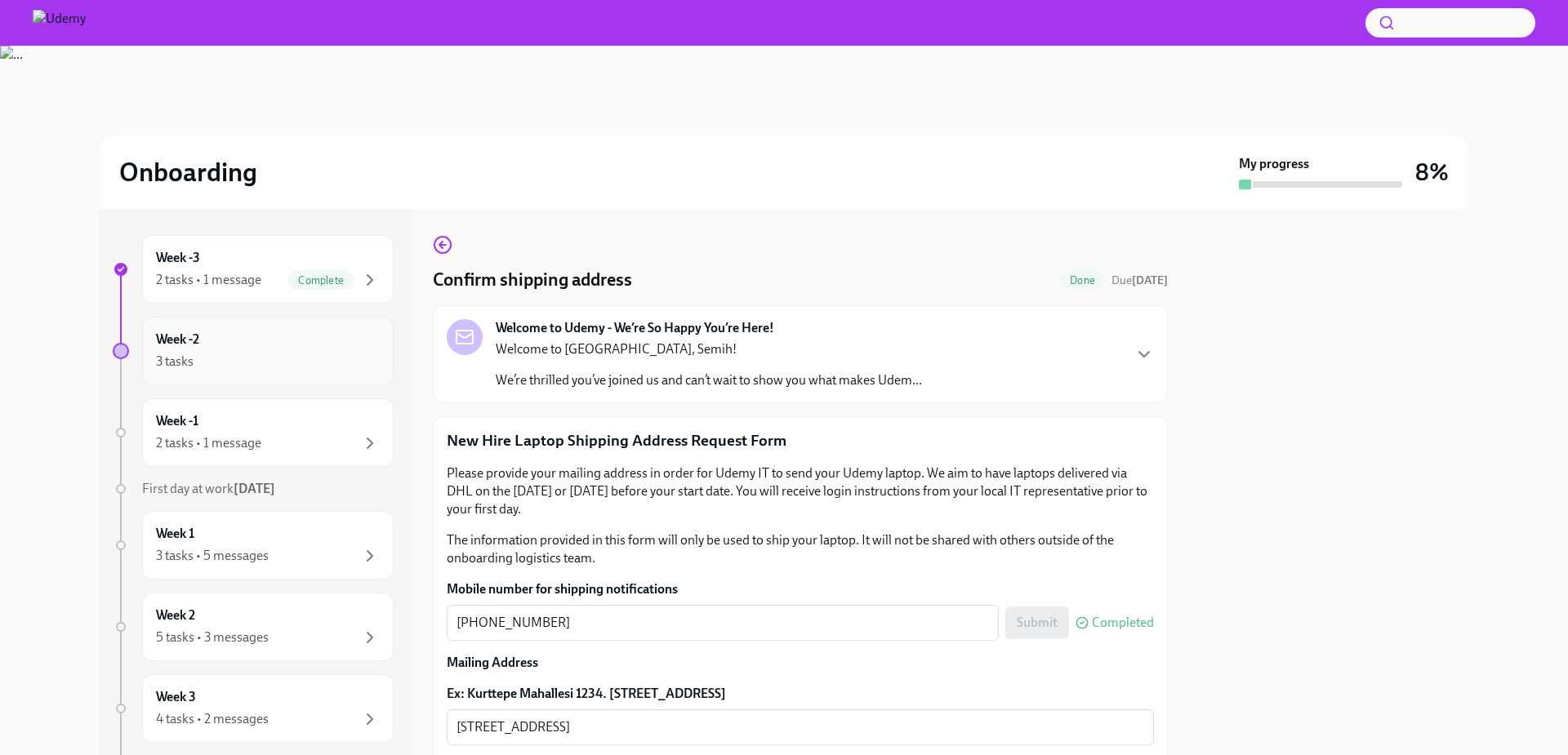
click at [276, 362] on div "3 tasks" at bounding box center [267, 362] width 223 height 20
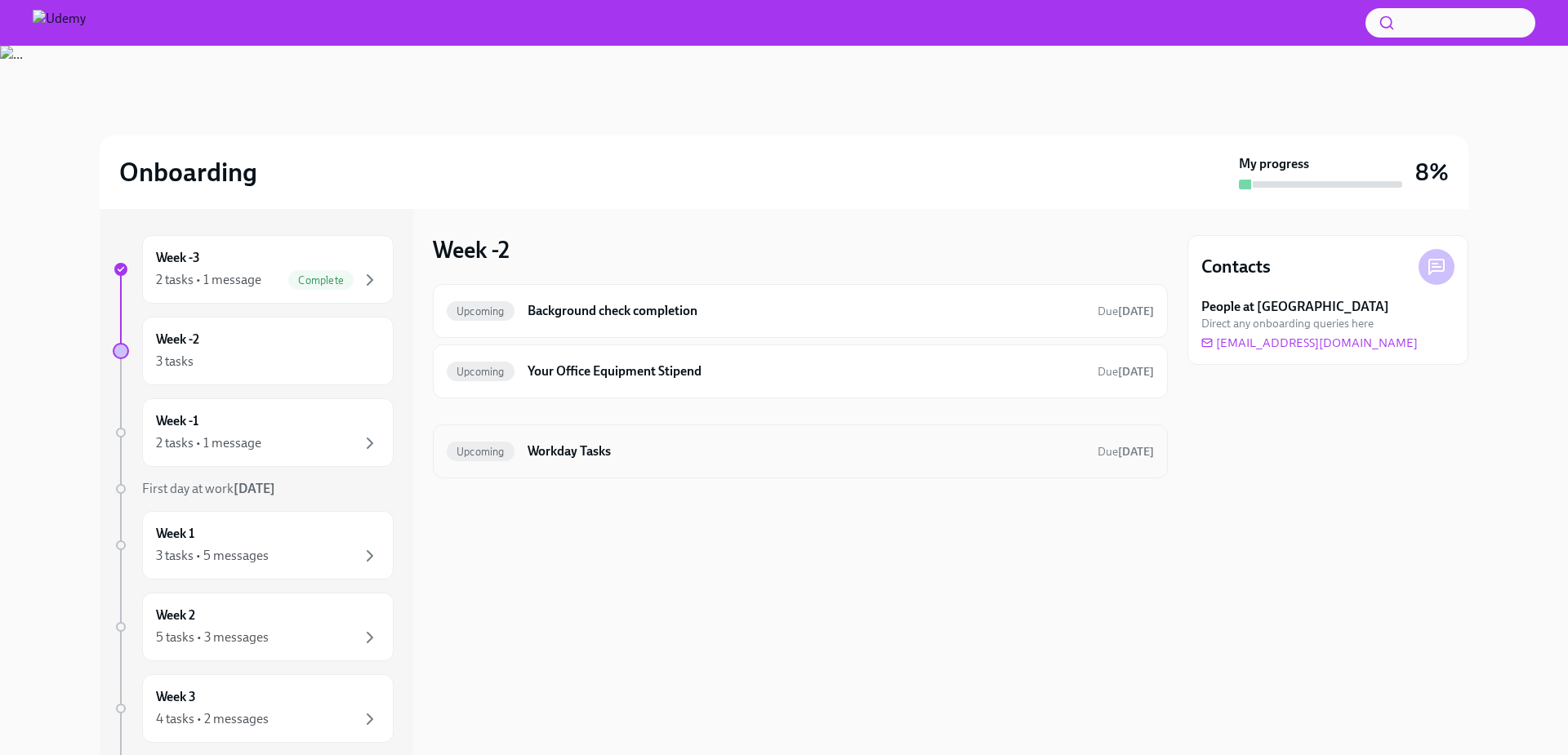
click at [539, 447] on h6 "Workday Tasks" at bounding box center [806, 452] width 556 height 18
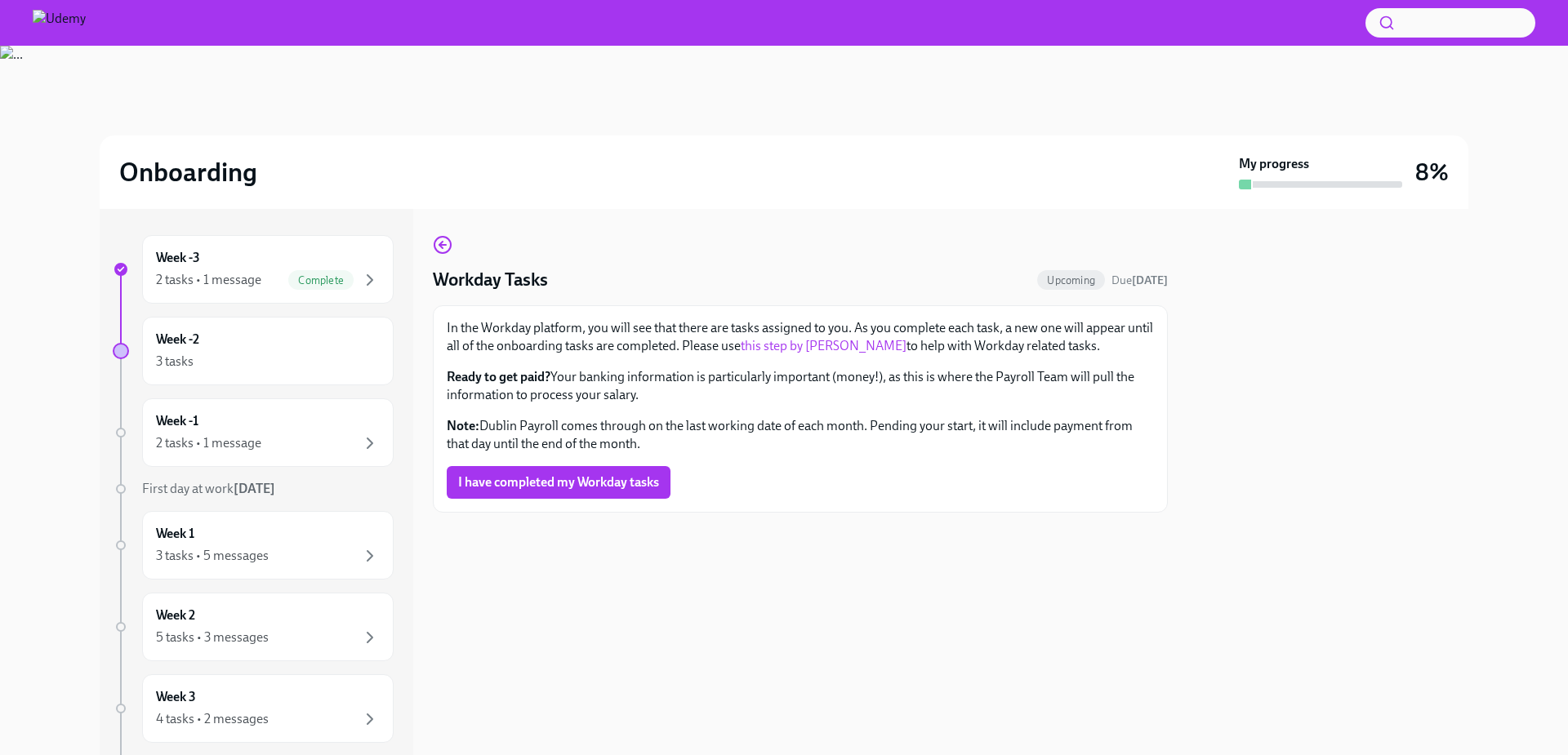
click at [819, 343] on link "this step by step guide" at bounding box center [823, 346] width 166 height 15
click at [204, 366] on div "3 tasks" at bounding box center [267, 362] width 223 height 20
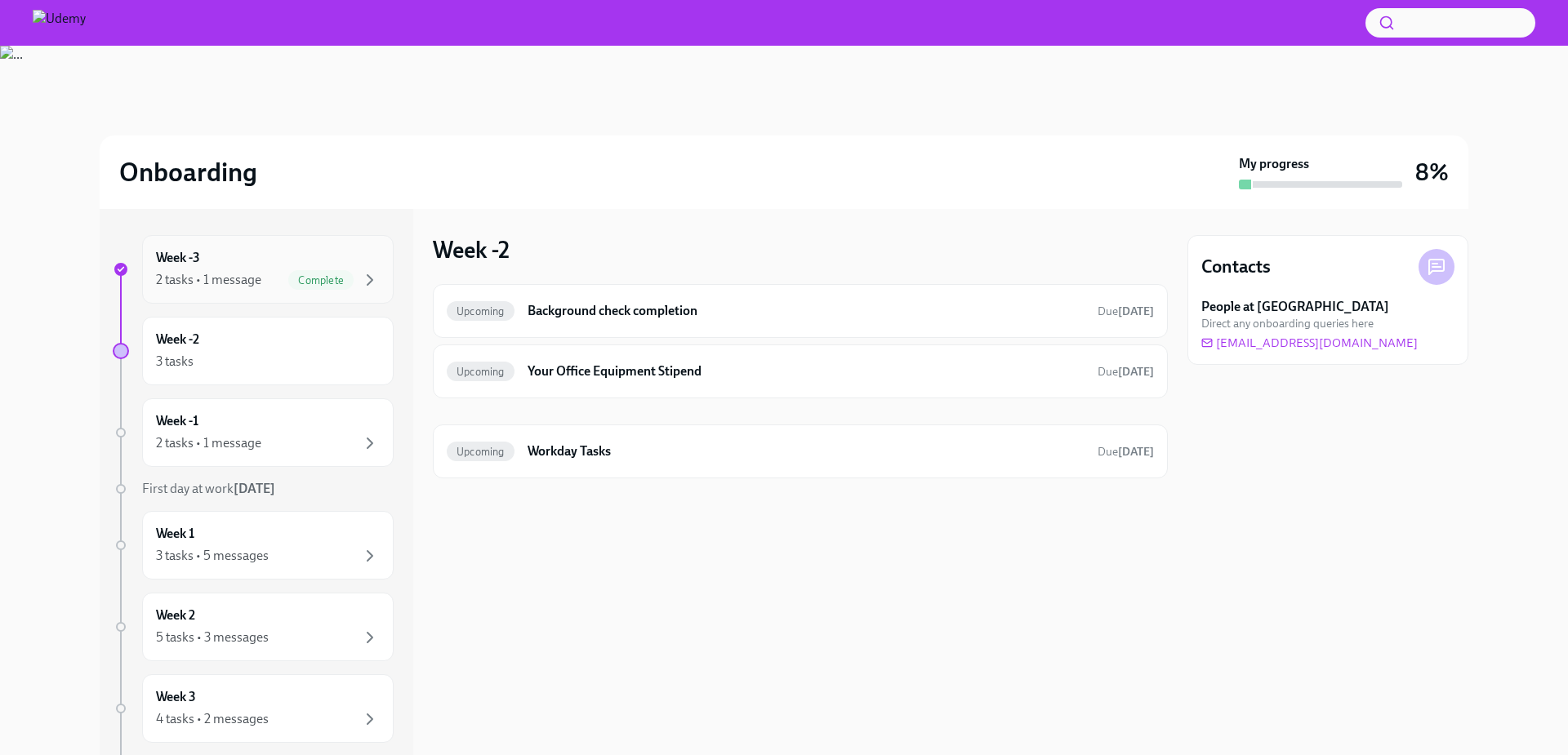
click at [268, 285] on div "2 tasks • 1 message Complete" at bounding box center [267, 280] width 223 height 20
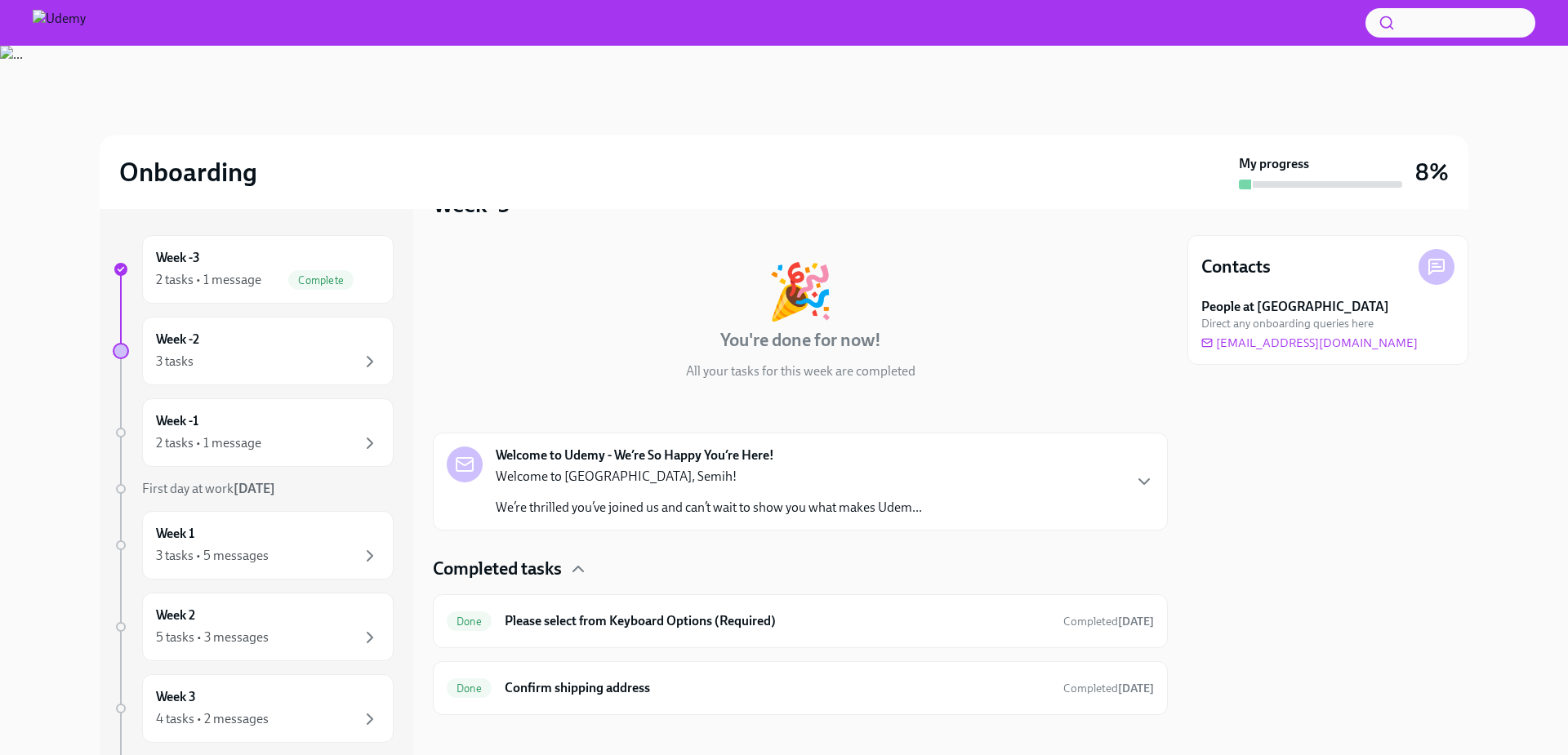
scroll to position [58, 0]
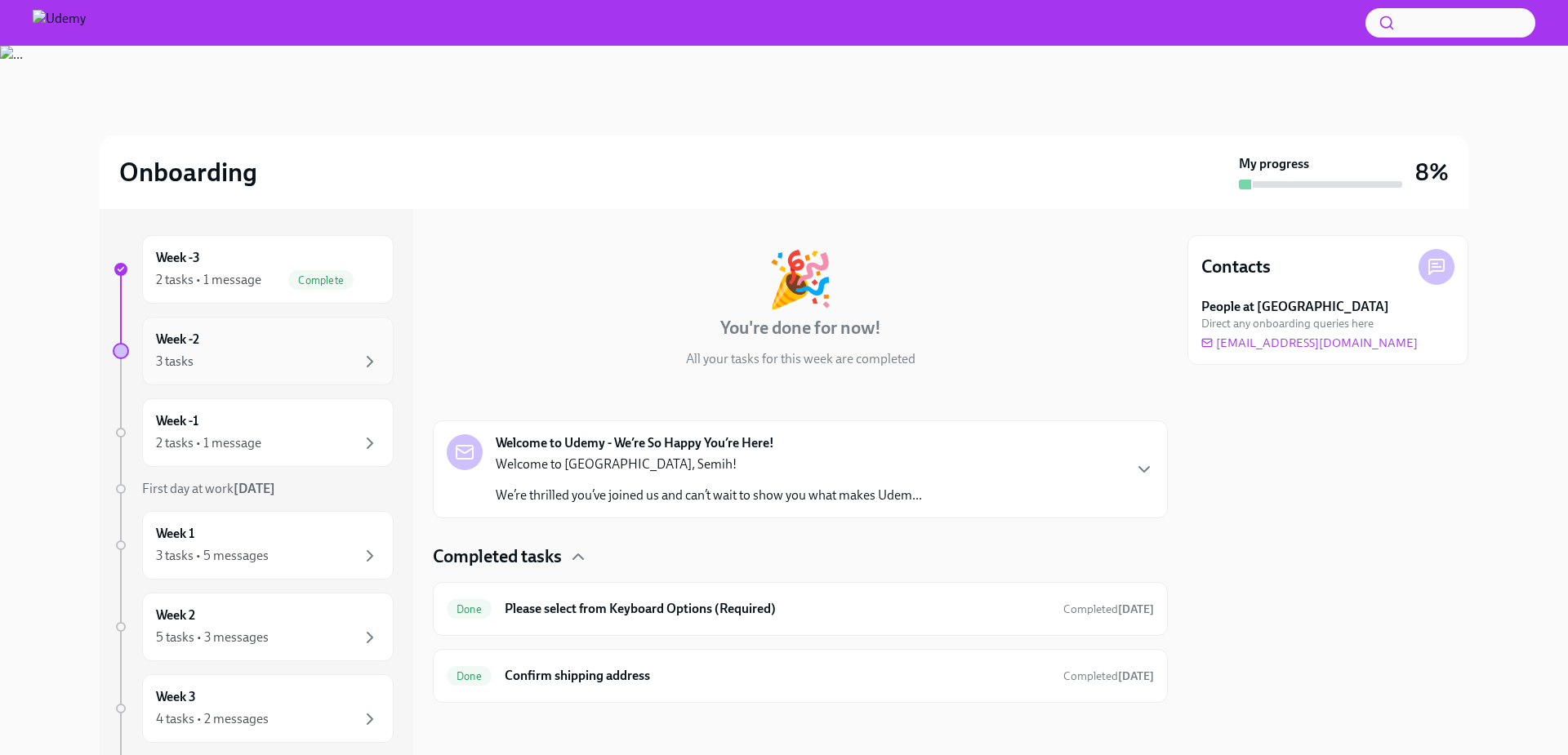
click at [217, 361] on div "3 tasks" at bounding box center [267, 362] width 223 height 20
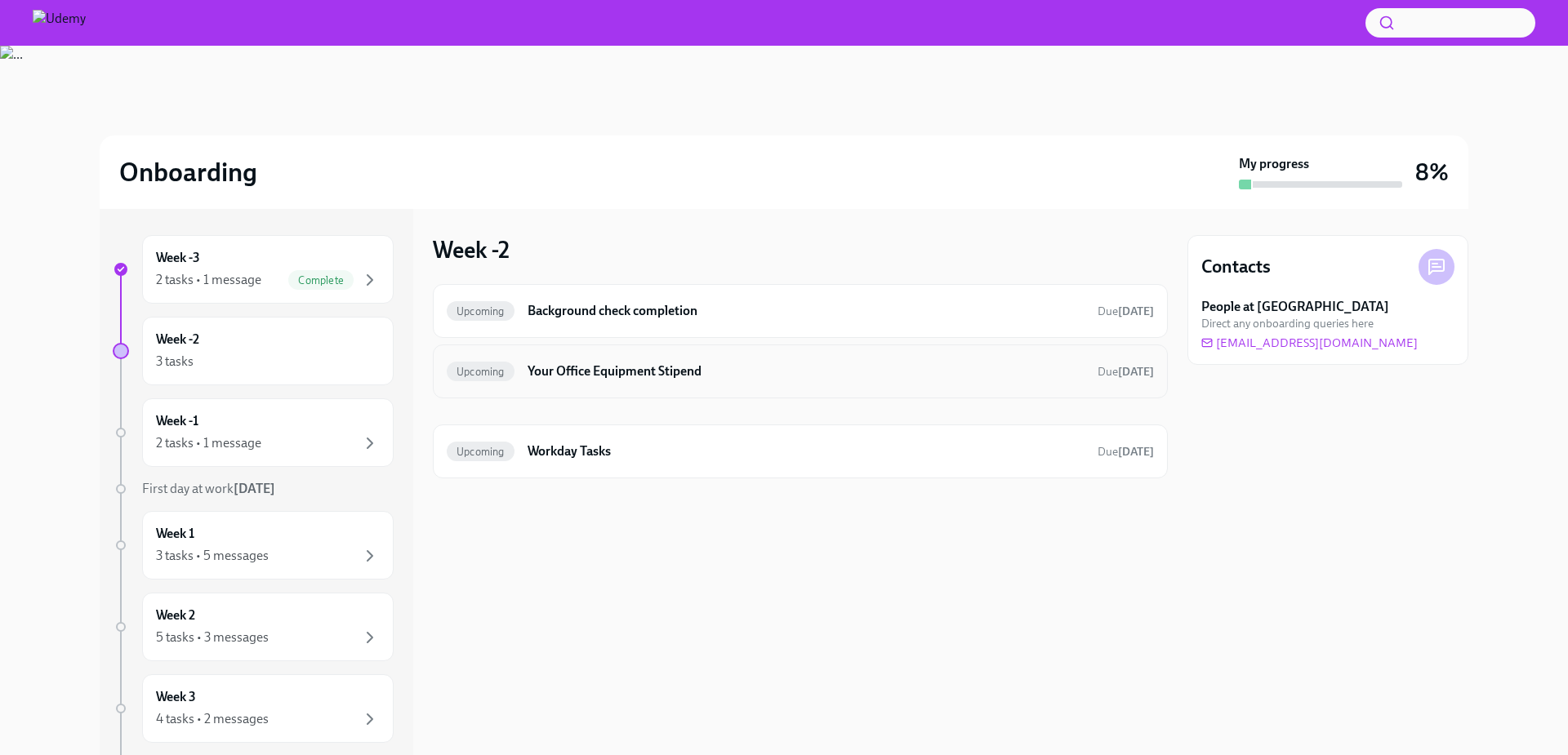
click at [592, 373] on h6 "Your Office Equipment Stipend" at bounding box center [806, 372] width 556 height 18
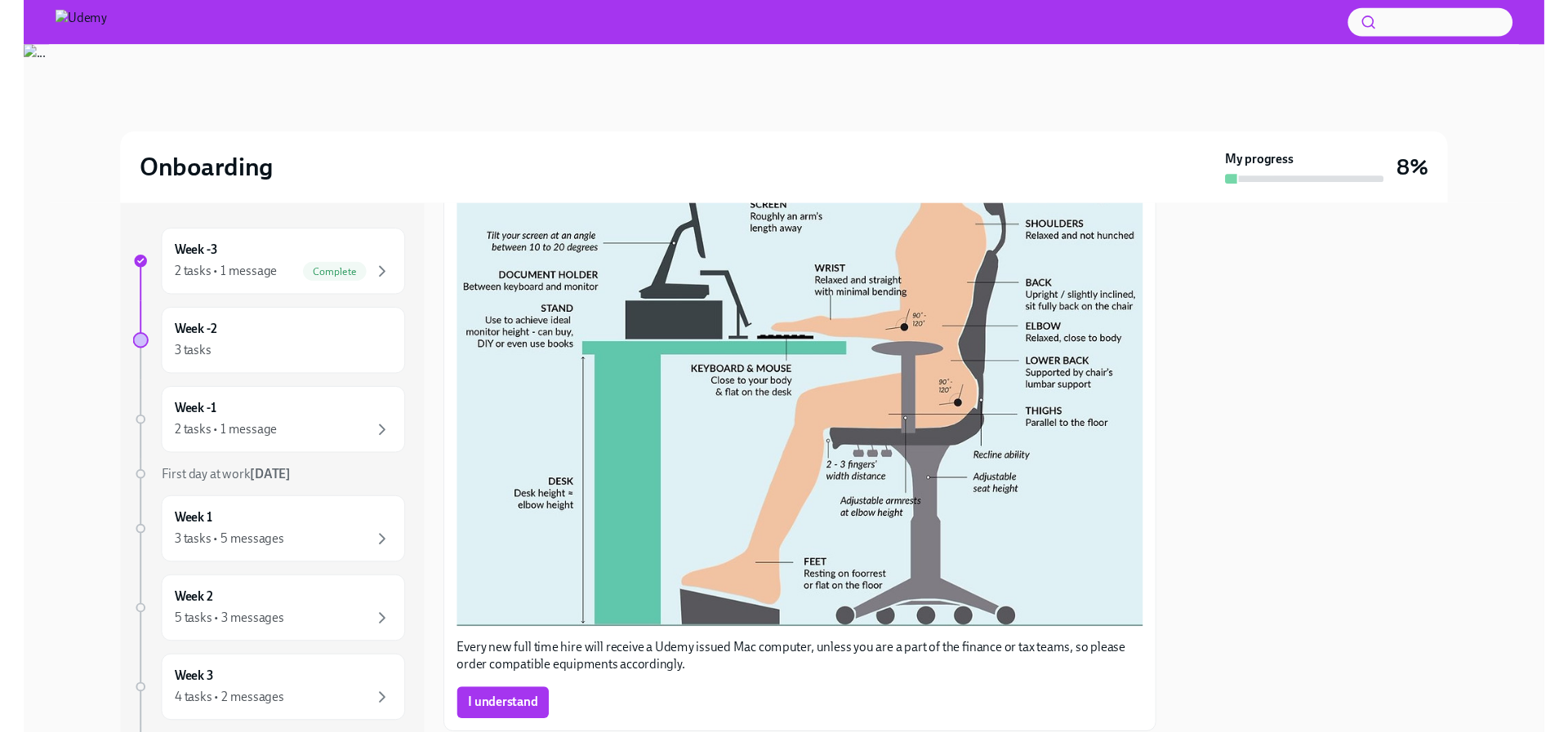
scroll to position [716, 0]
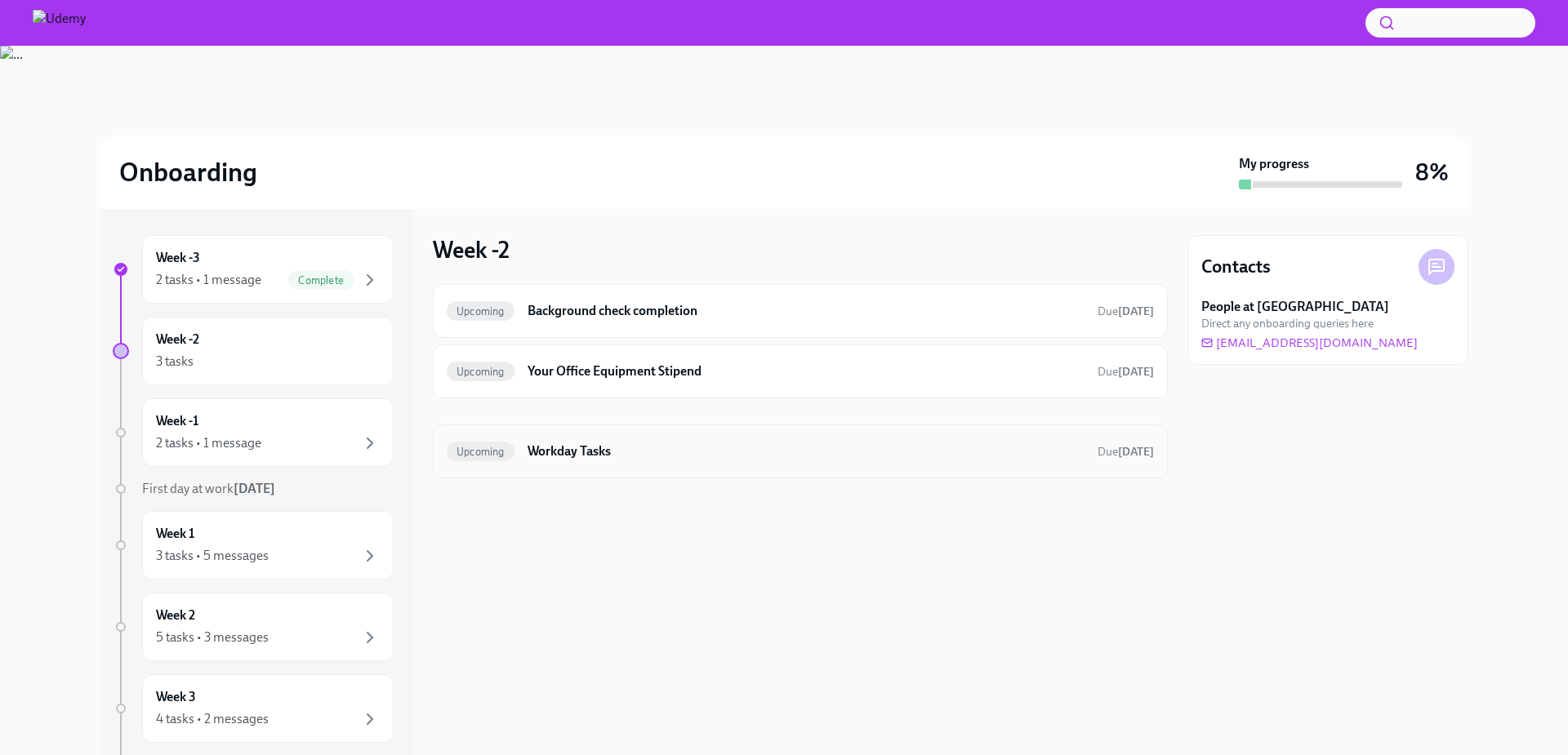
click at [582, 456] on h6 "Workday Tasks" at bounding box center [806, 452] width 556 height 18
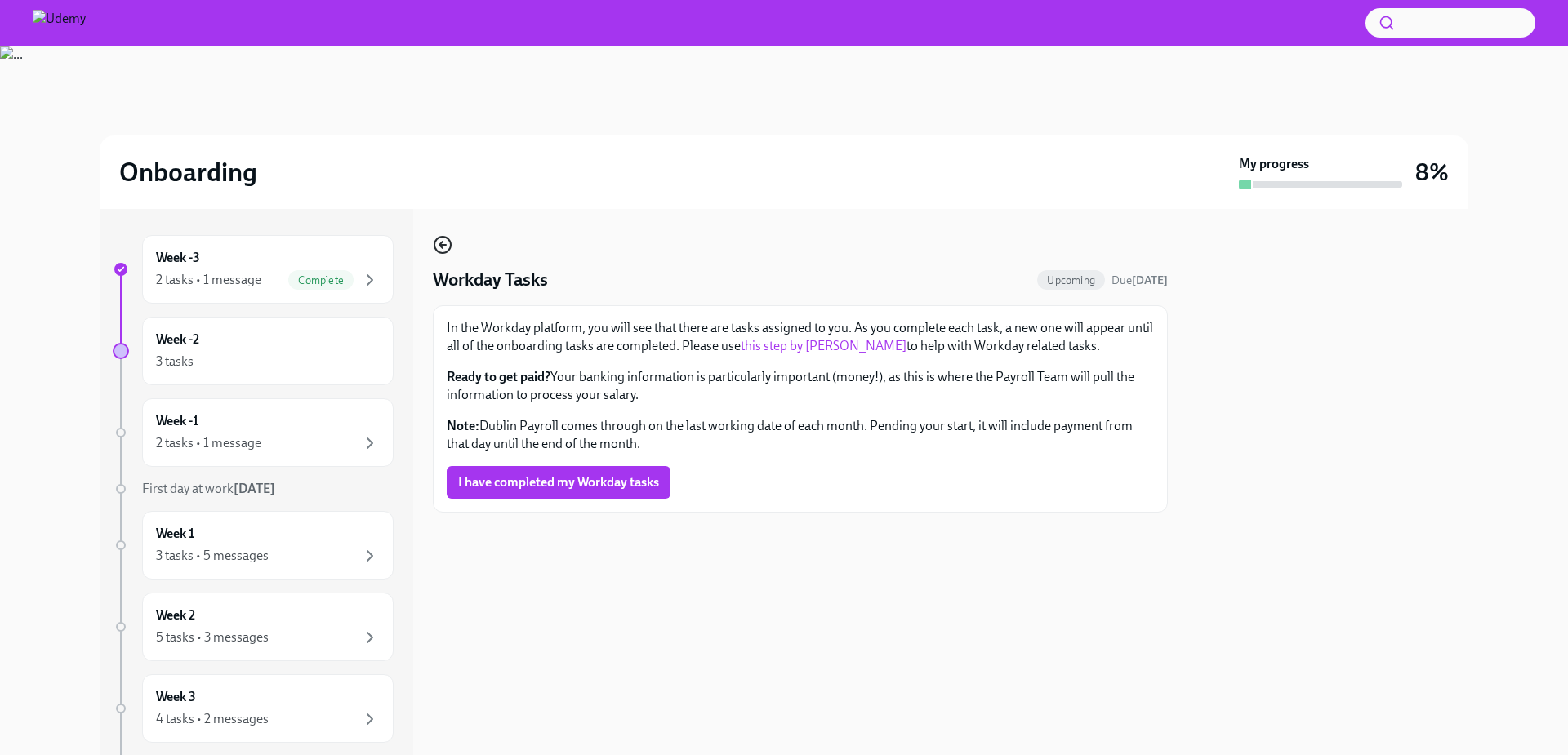
click at [436, 240] on circle "button" at bounding box center [442, 245] width 16 height 16
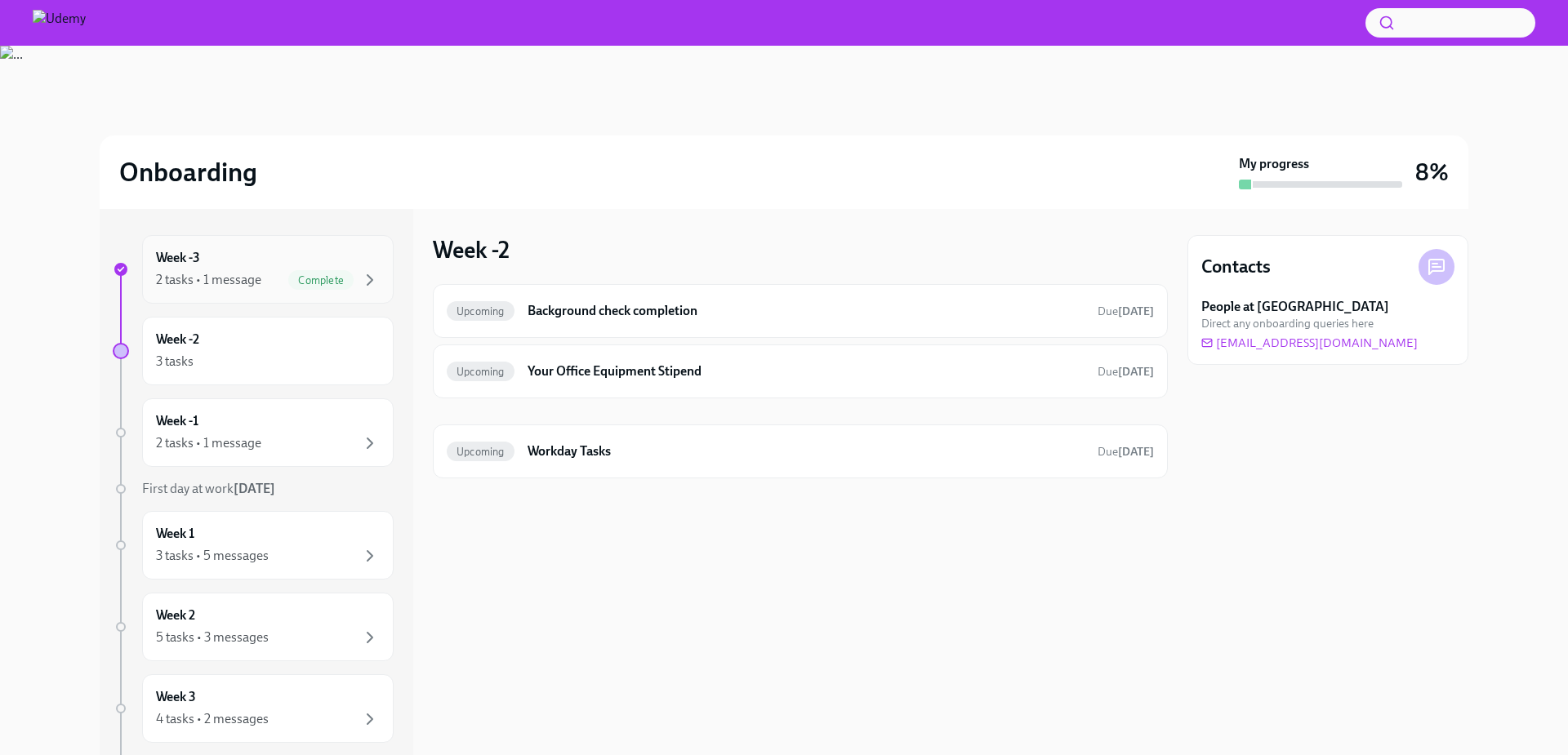
click at [252, 259] on div "Week -3 2 tasks • 1 message Complete" at bounding box center [267, 268] width 223 height 40
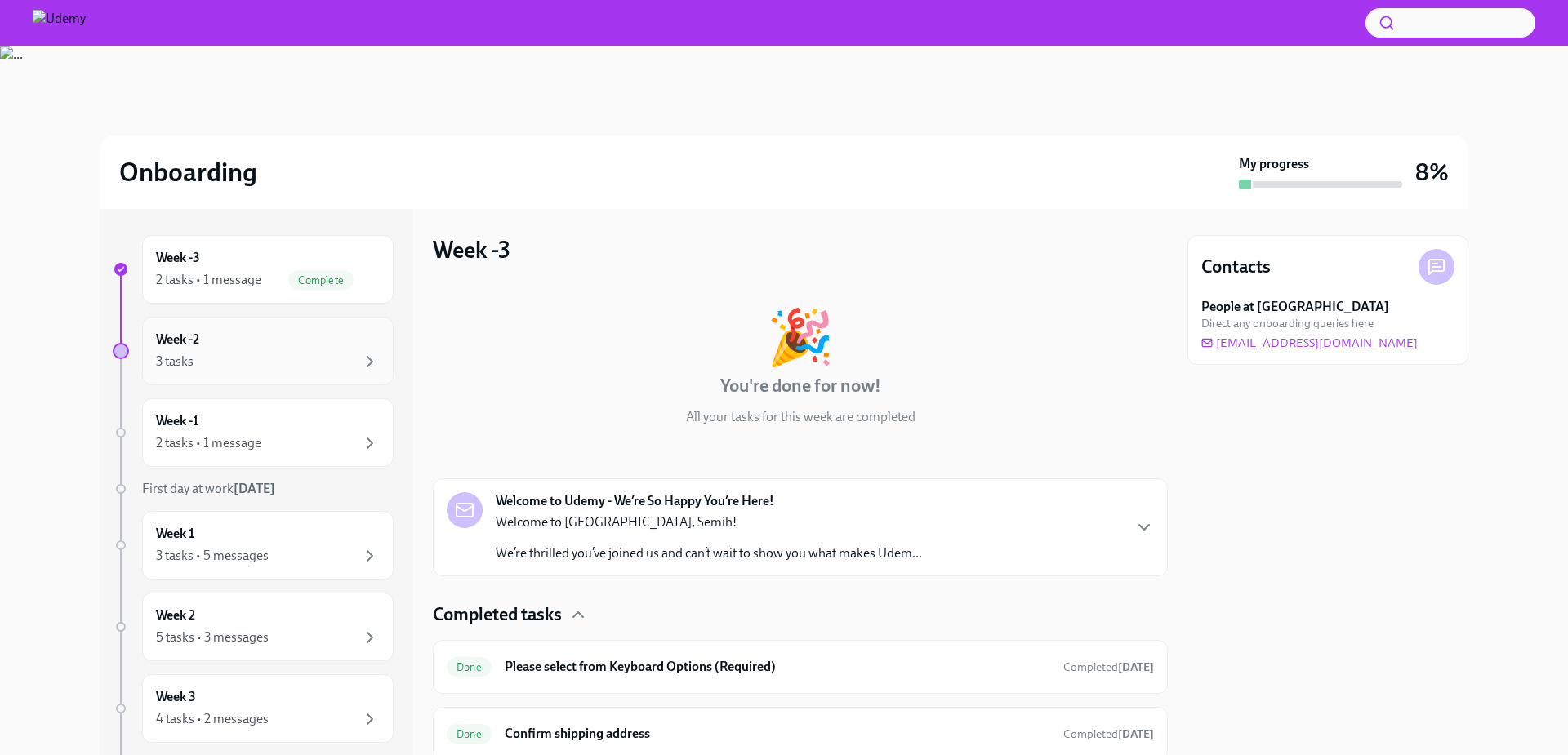
click at [285, 364] on div "3 tasks" at bounding box center [267, 362] width 223 height 20
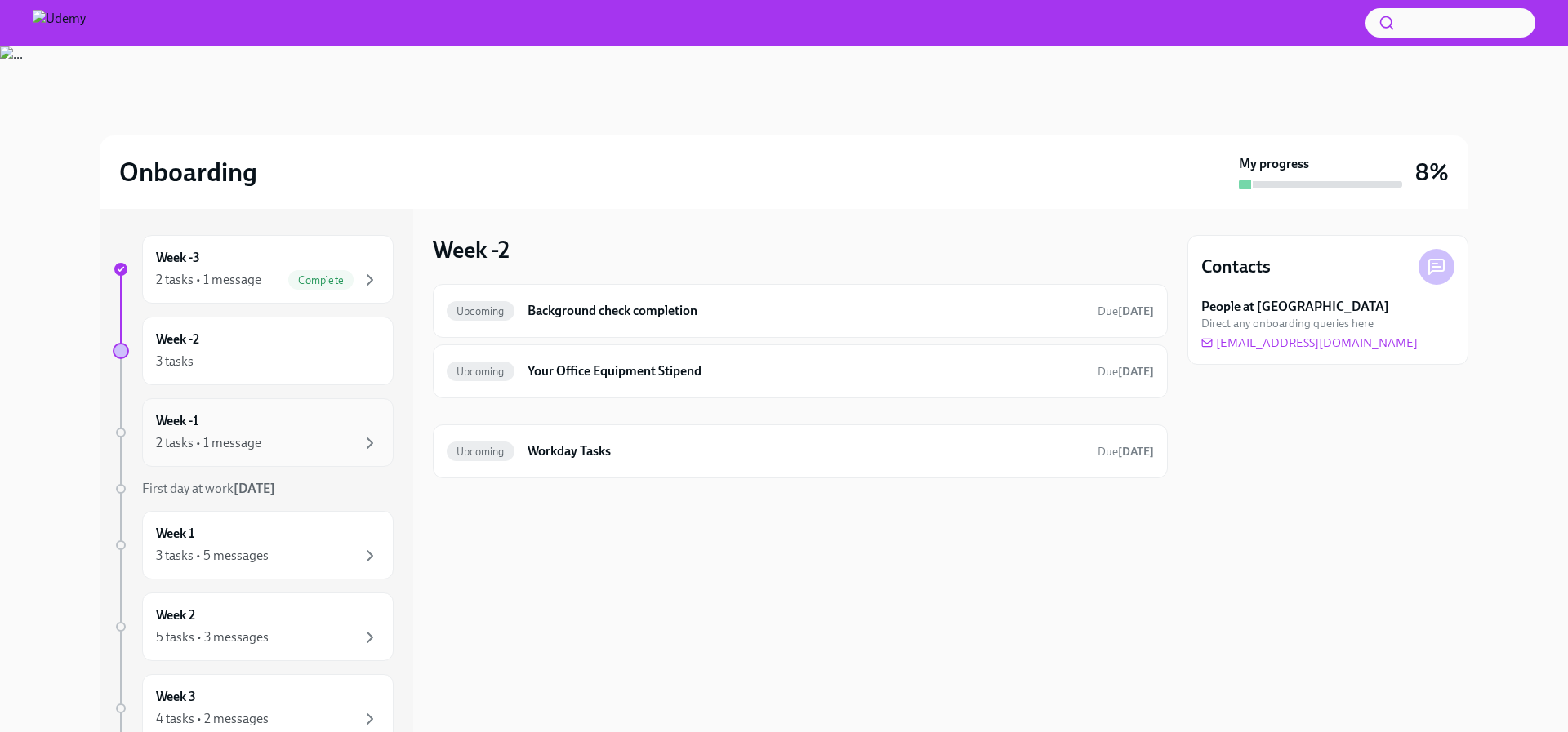
click at [276, 425] on div "Week -1 2 tasks • 1 message" at bounding box center [267, 431] width 223 height 40
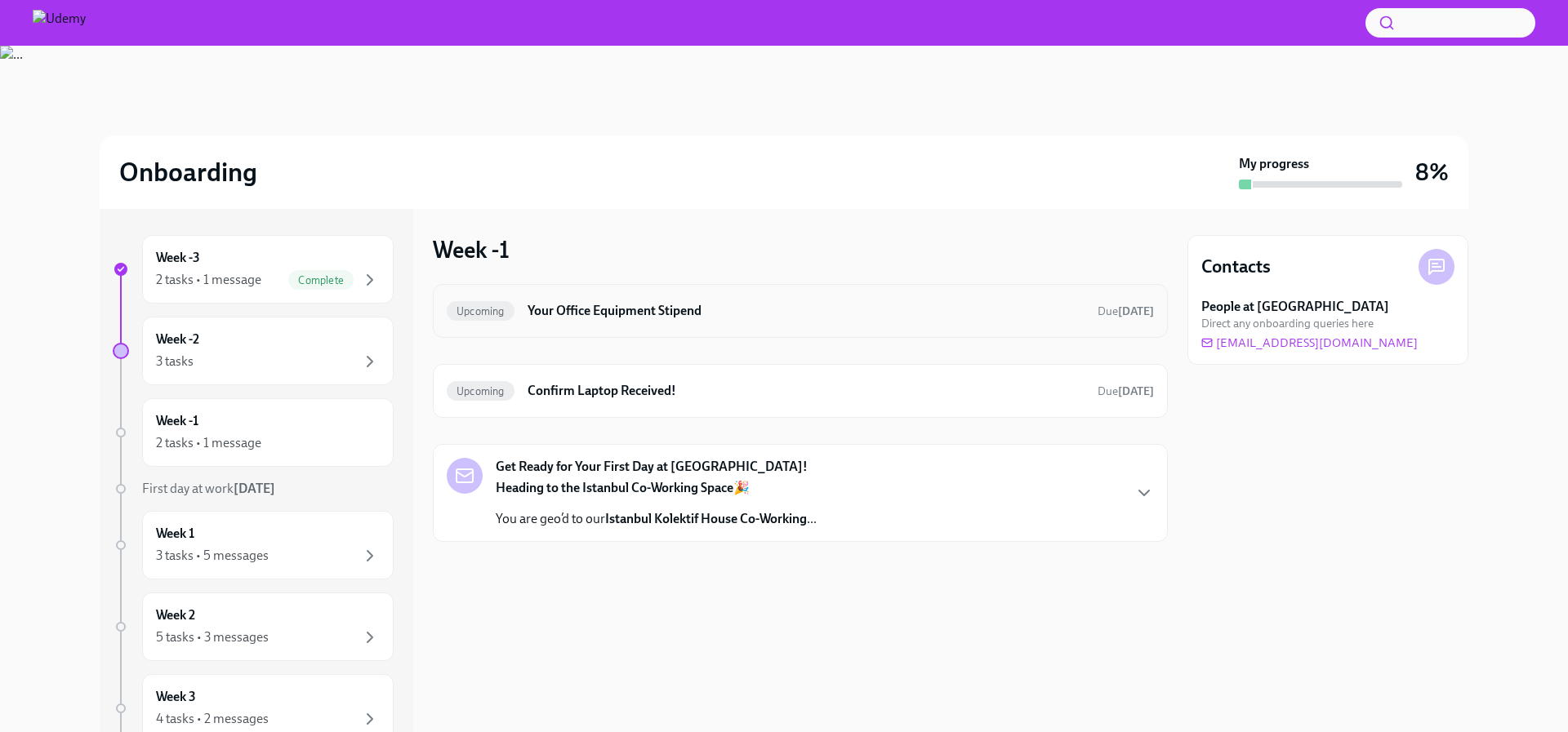
click at [665, 323] on div "Upcoming Your Office Equipment Stipend Due in 14 days" at bounding box center [801, 310] width 707 height 26
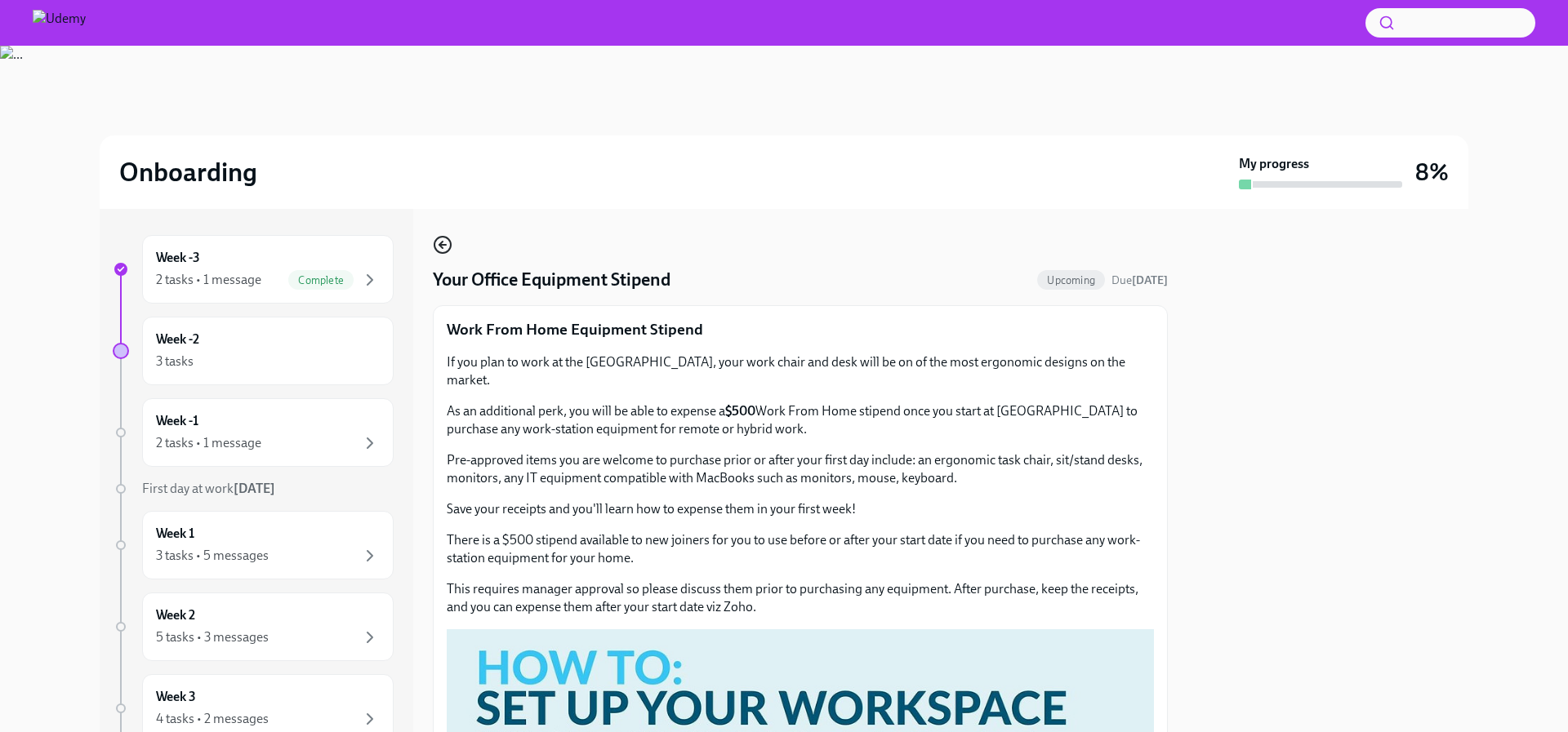
click at [444, 248] on icon "button" at bounding box center [442, 245] width 20 height 20
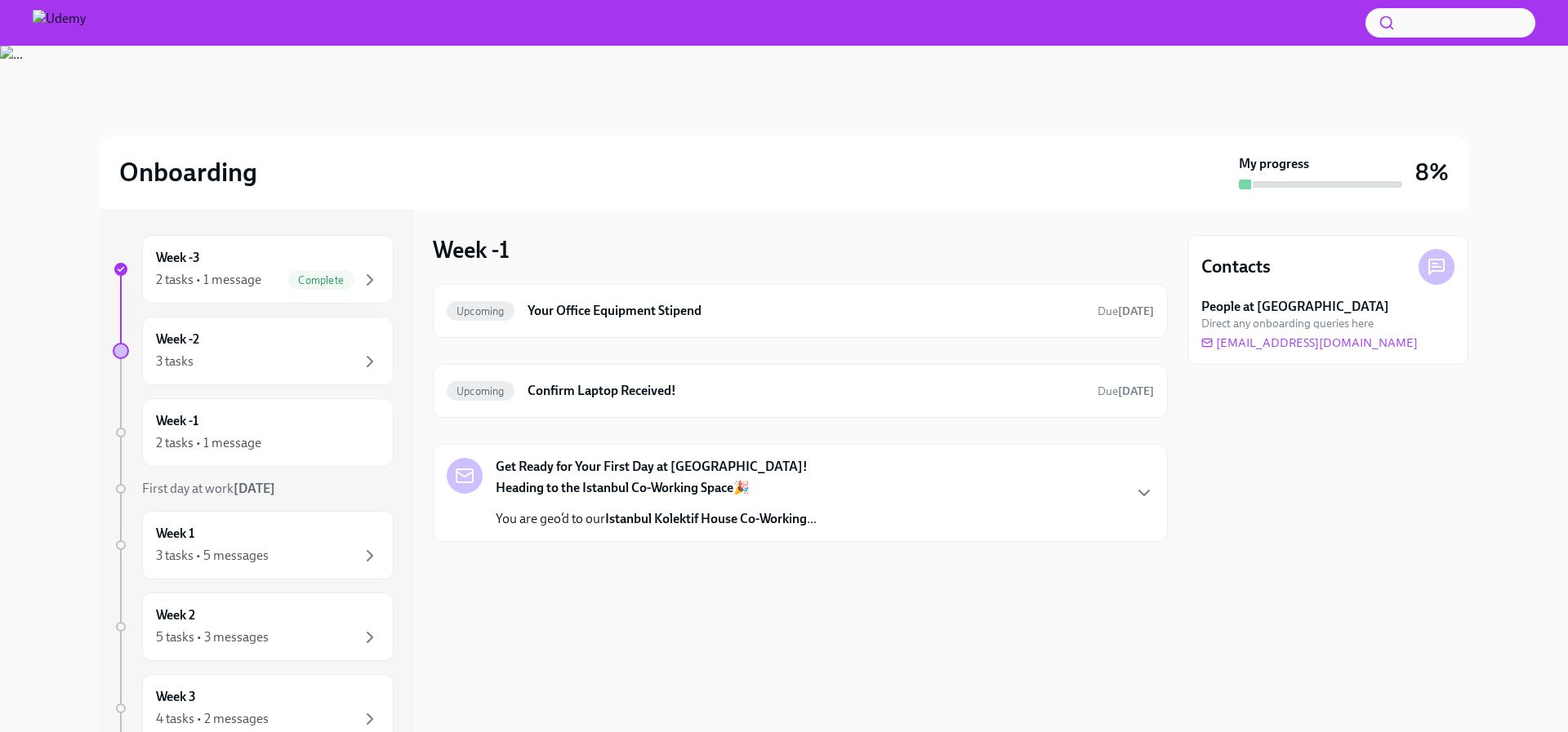
click at [538, 522] on p "You are geo’d to our Istanbul Kolektif House Co-Working ..." at bounding box center [655, 519] width 320 height 18
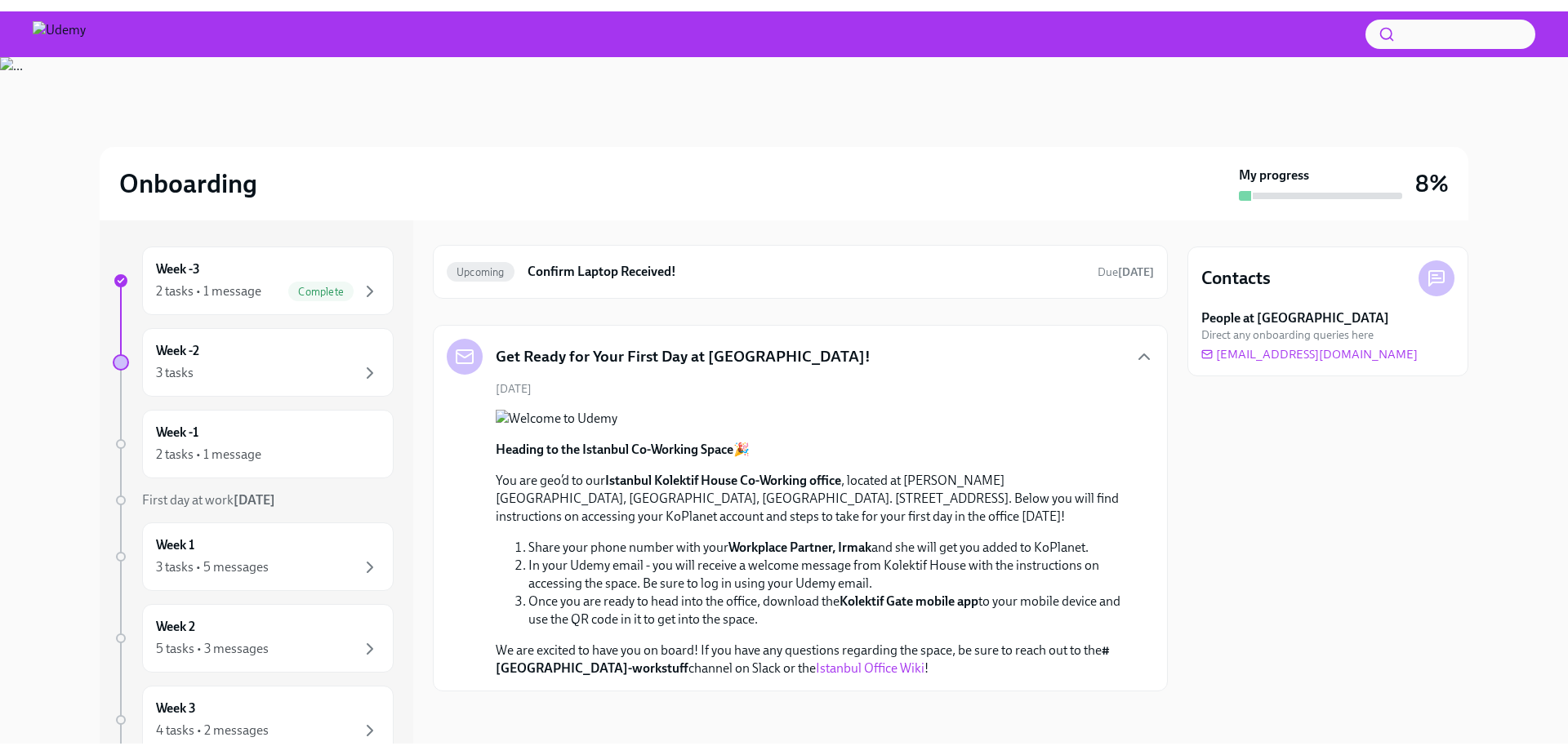
scroll to position [380, 0]
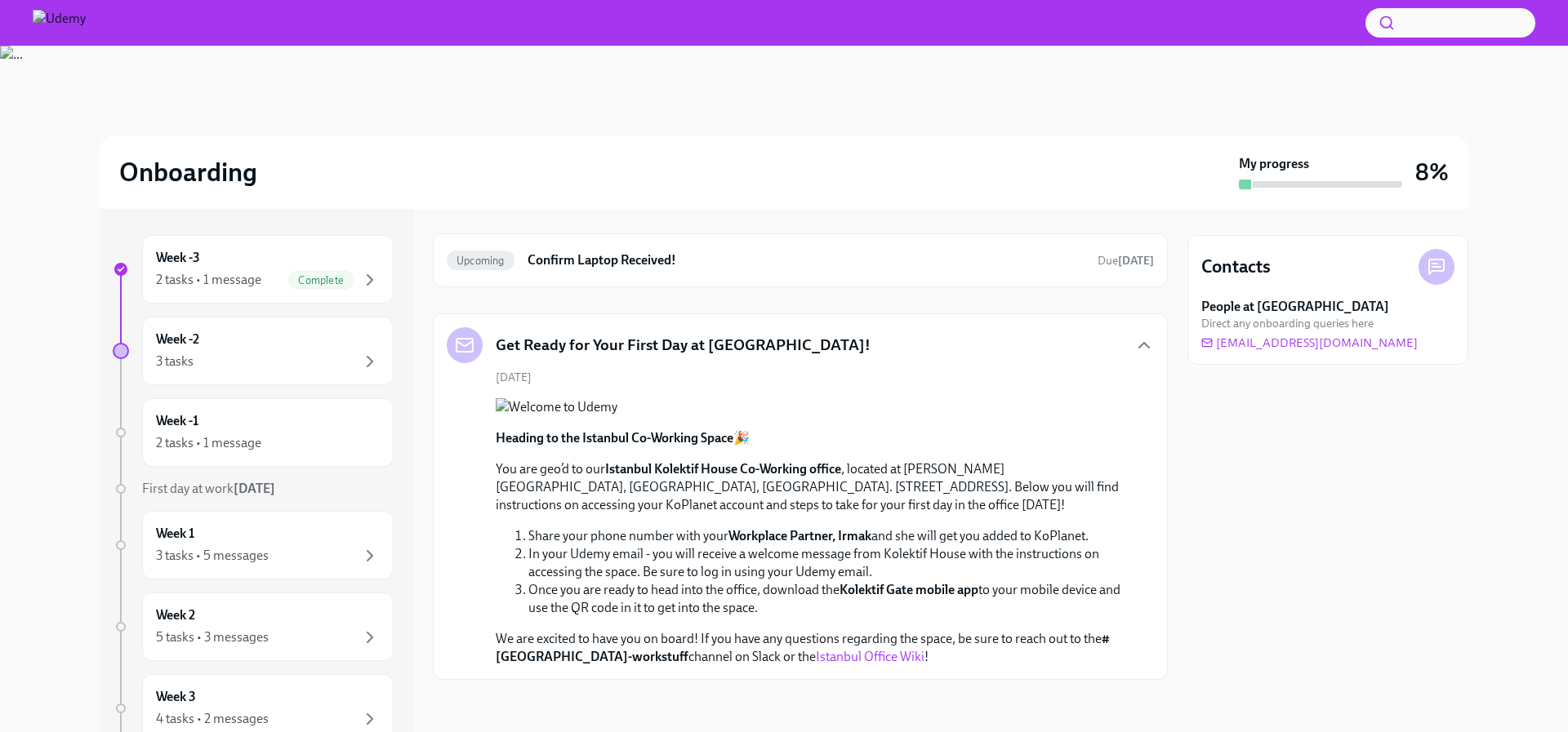
click at [816, 659] on link "Istanbul Office Wiki" at bounding box center [870, 656] width 109 height 15
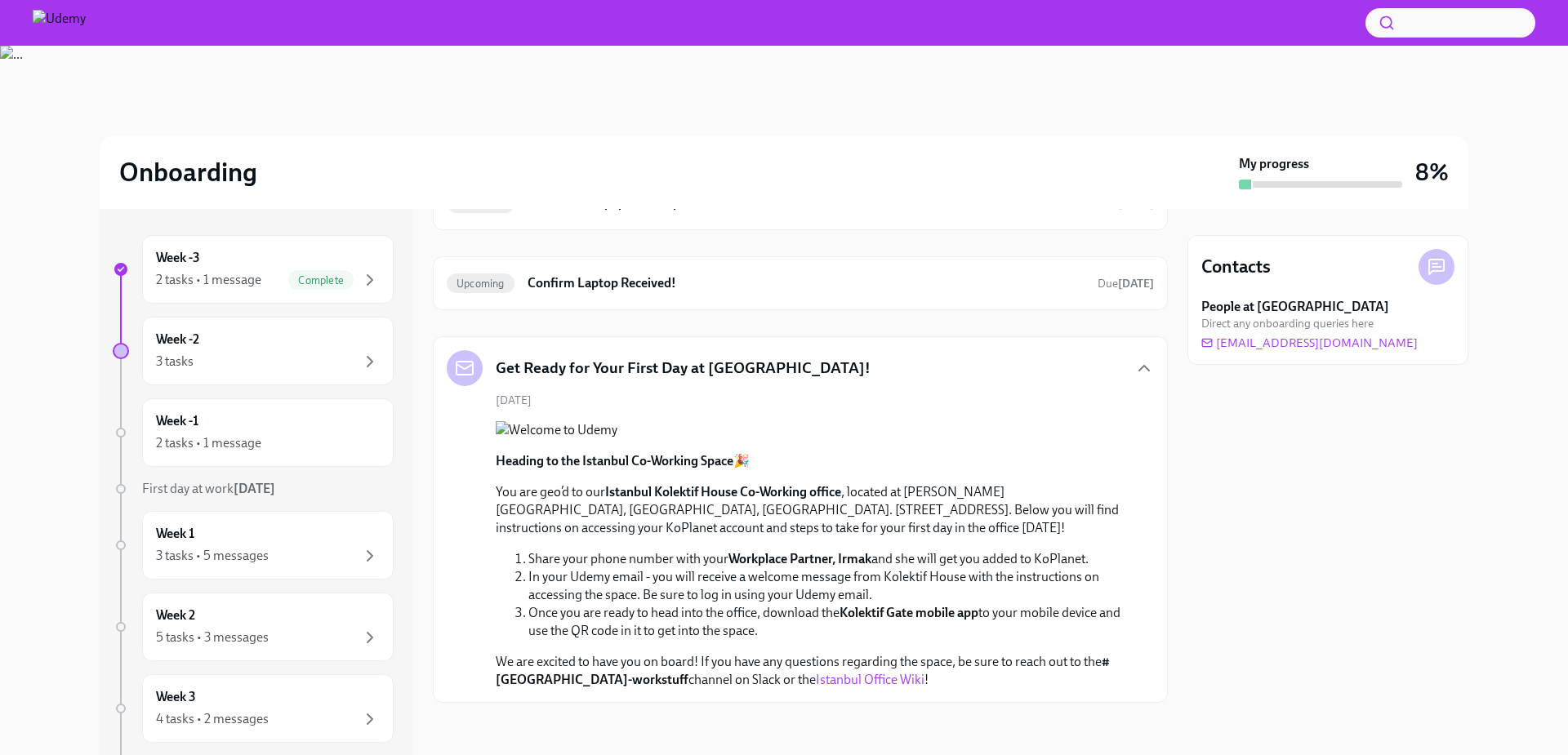
scroll to position [0, 0]
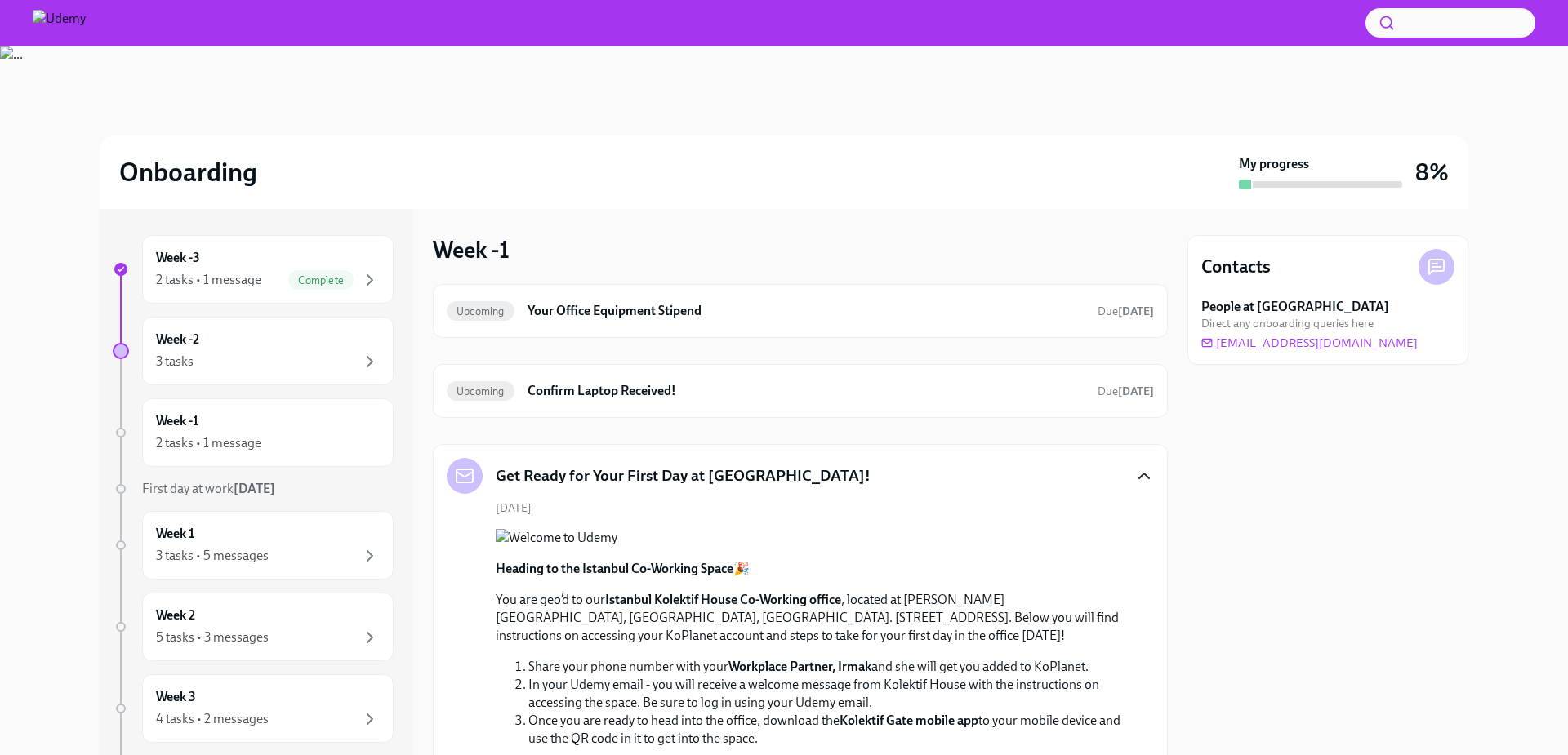
click at [1151, 475] on icon "button" at bounding box center [1144, 476] width 20 height 20
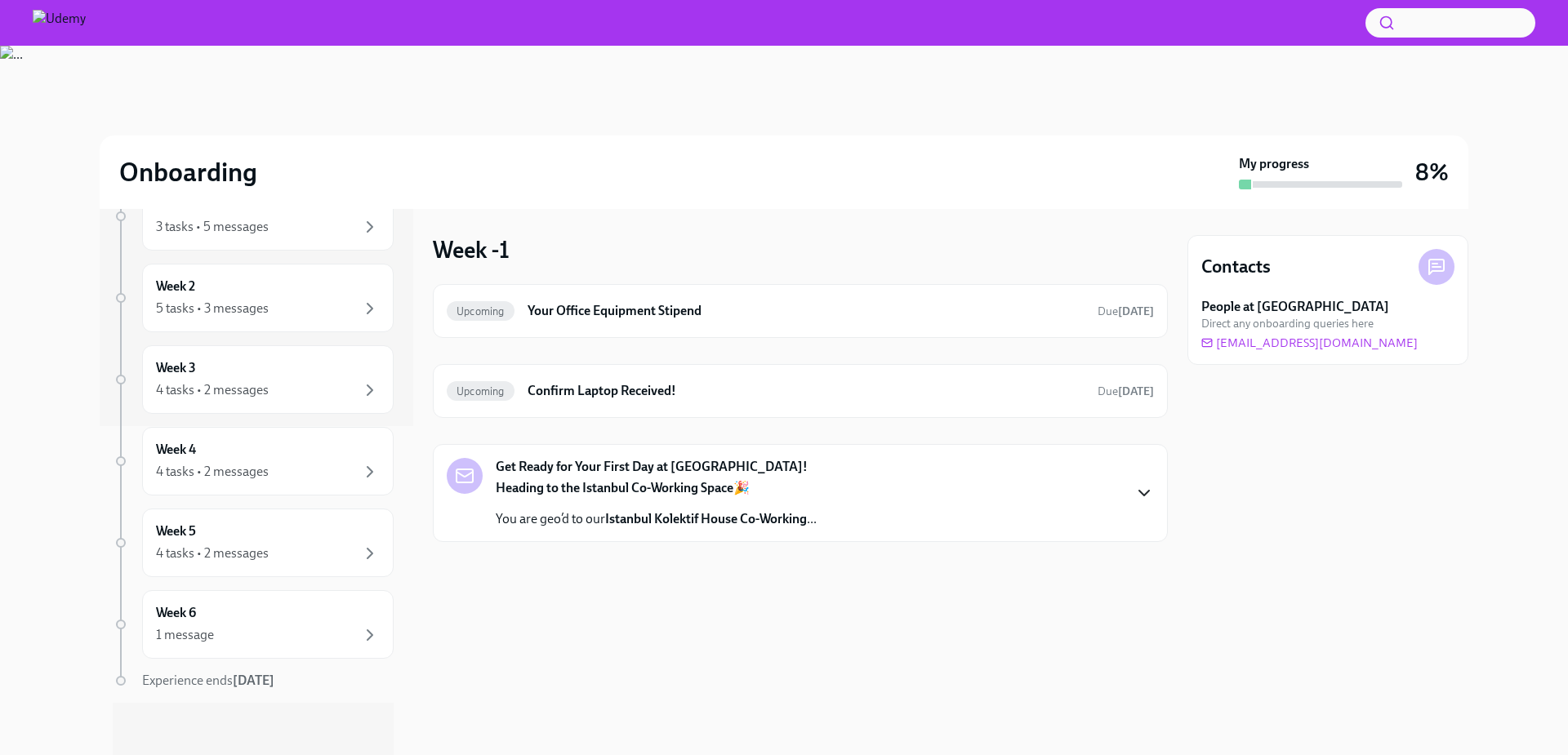
scroll to position [133, 0]
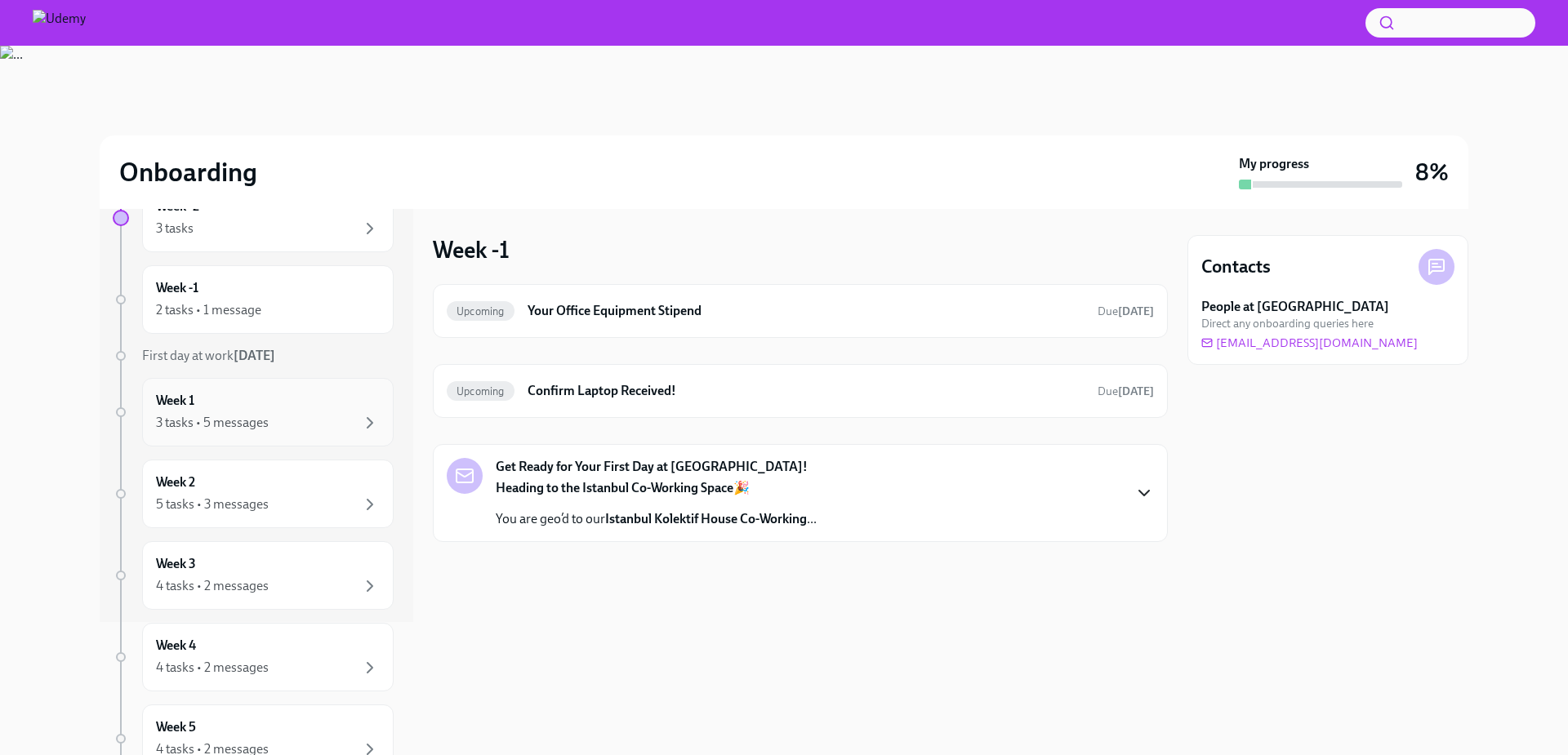
click at [266, 417] on div "3 tasks • 5 messages" at bounding box center [213, 423] width 113 height 18
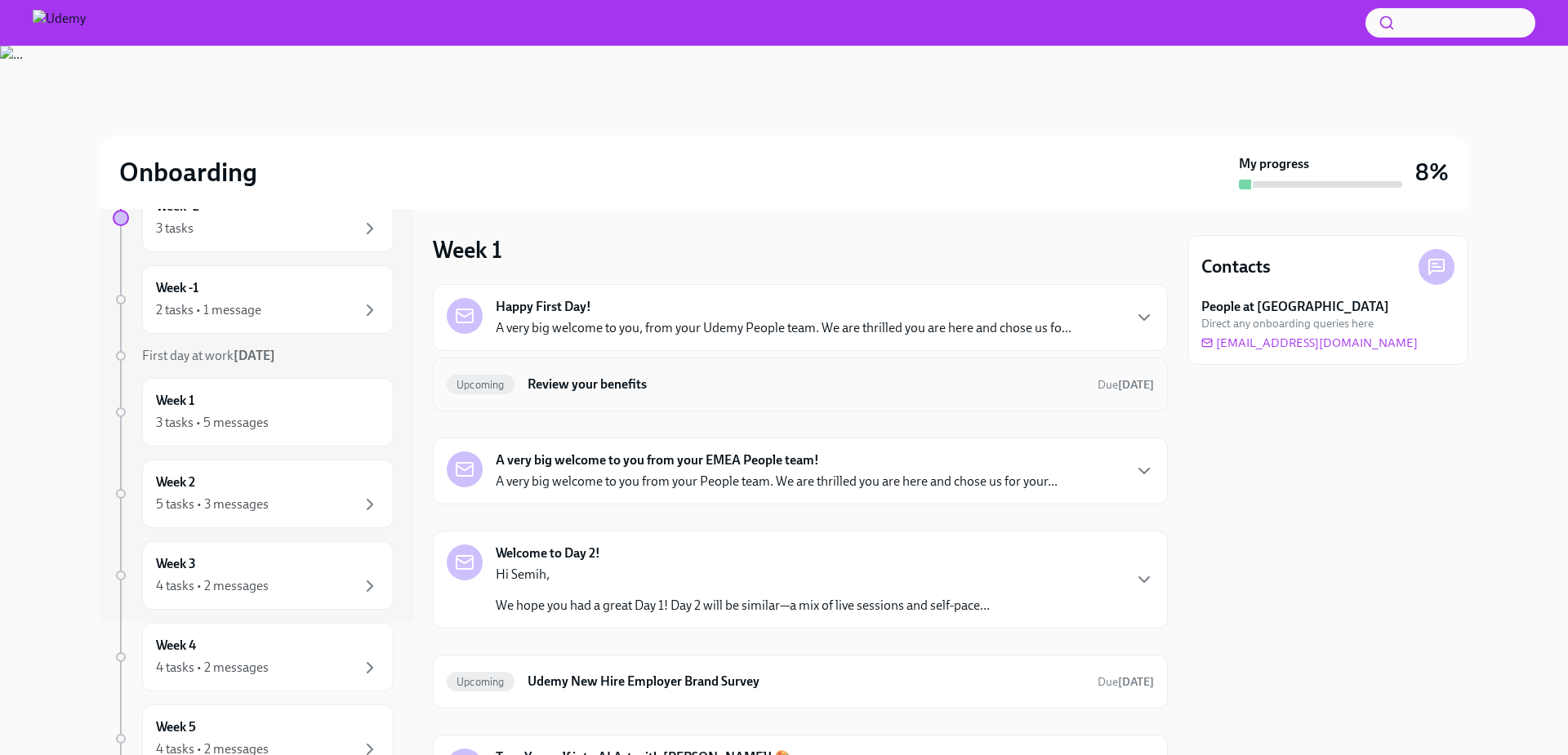
click at [583, 393] on div "Upcoming Review your benefits Due Sep 4th" at bounding box center [801, 384] width 707 height 26
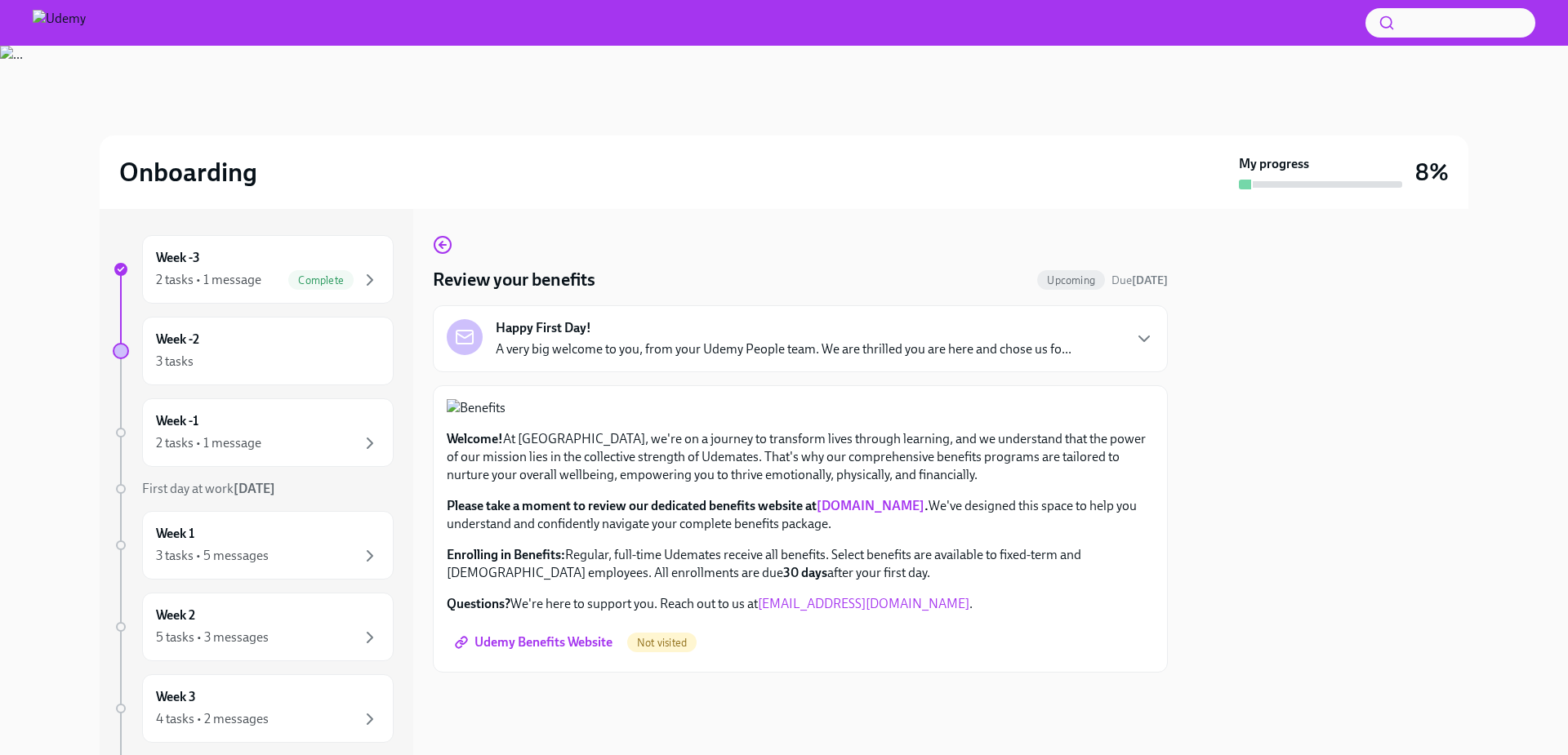
scroll to position [350, 0]
click at [543, 583] on p "Enrolling in Benefits: Regular, full-time Udemates receive all benefits. Select…" at bounding box center [801, 565] width 707 height 36
drag, startPoint x: 543, startPoint y: 603, endPoint x: 664, endPoint y: 598, distance: 121.1
click at [664, 583] on p "Enrolling in Benefits: Regular, full-time Udemates receive all benefits. Select…" at bounding box center [801, 565] width 707 height 36
click at [783, 581] on strong "30 days" at bounding box center [804, 572] width 44 height 15
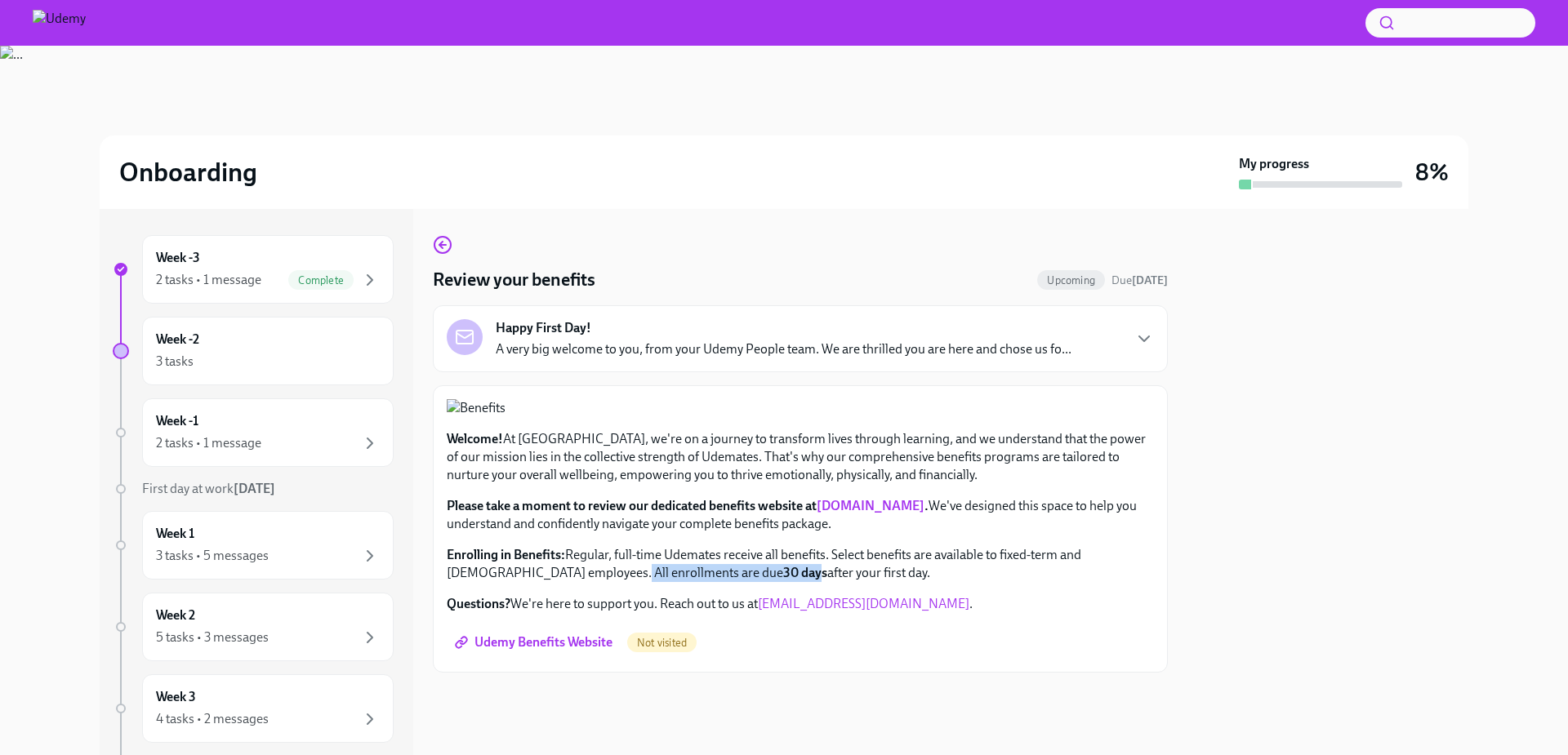
drag, startPoint x: 547, startPoint y: 605, endPoint x: 683, endPoint y: 607, distance: 136.0
click at [683, 583] on p "Enrolling in Benefits: Regular, full-time Udemates receive all benefits. Select…" at bounding box center [801, 565] width 707 height 36
click at [783, 581] on strong "30 days" at bounding box center [804, 572] width 44 height 15
click at [302, 356] on div "3 tasks" at bounding box center [267, 362] width 223 height 20
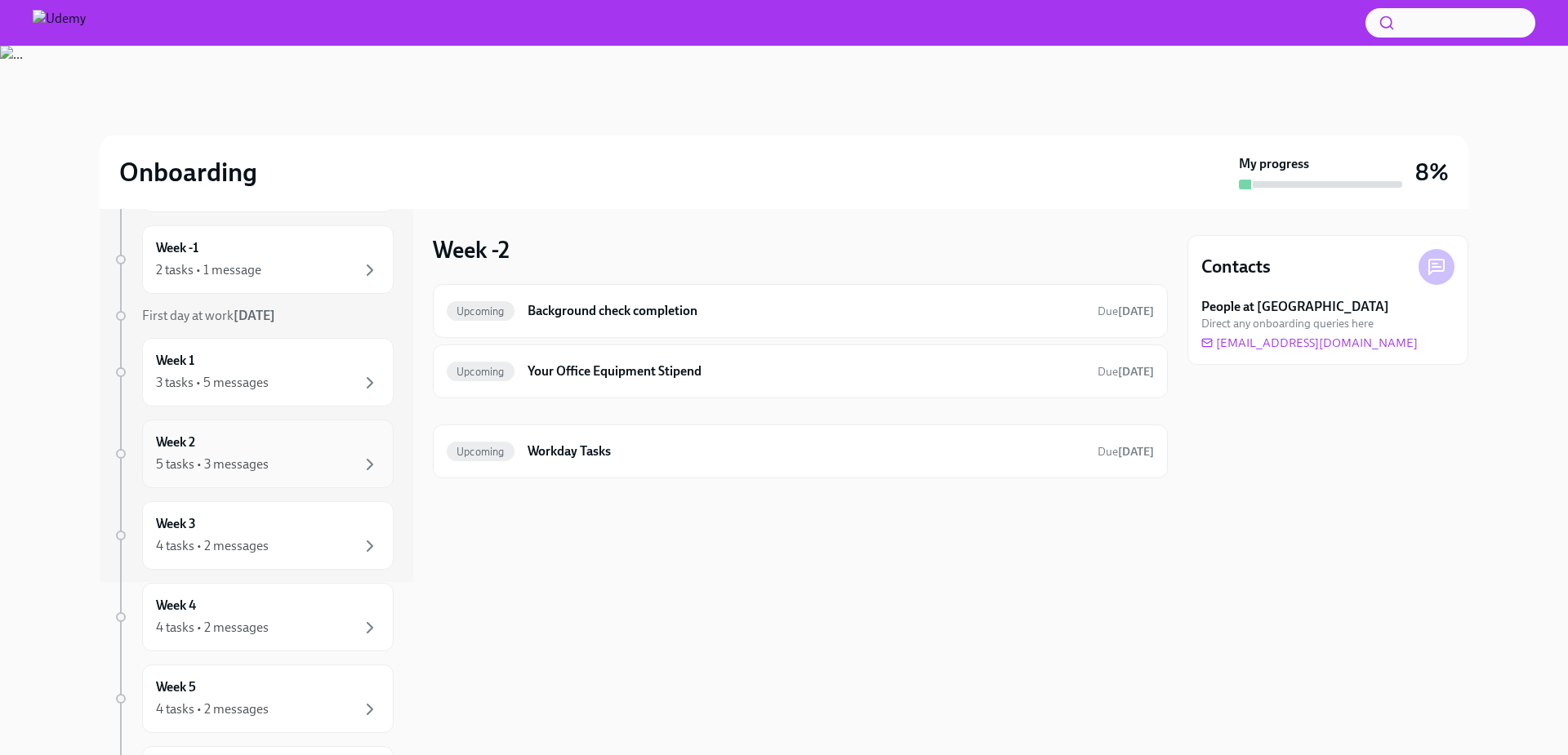
scroll to position [294, 0]
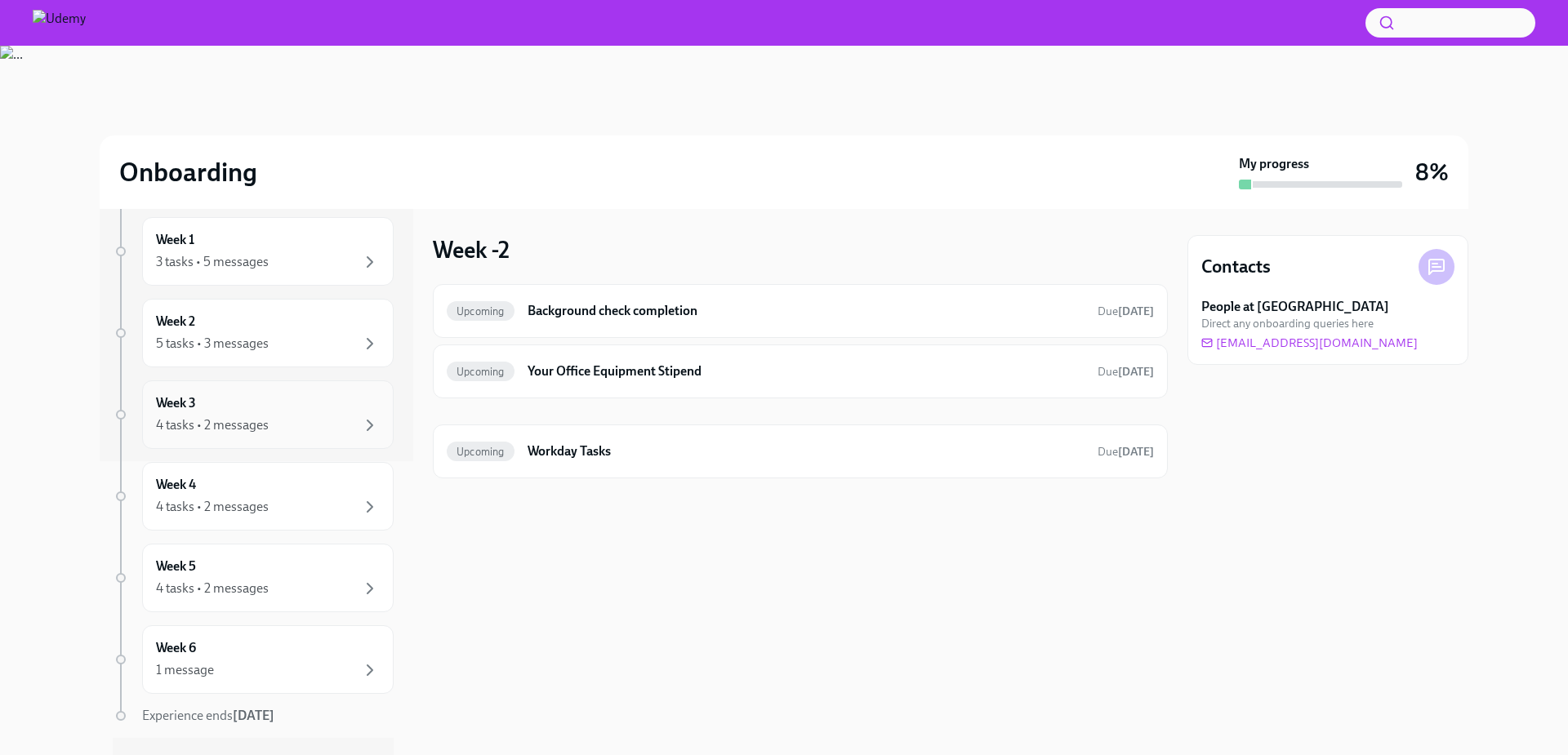
click at [276, 419] on div "4 tasks • 2 messages" at bounding box center [267, 426] width 223 height 20
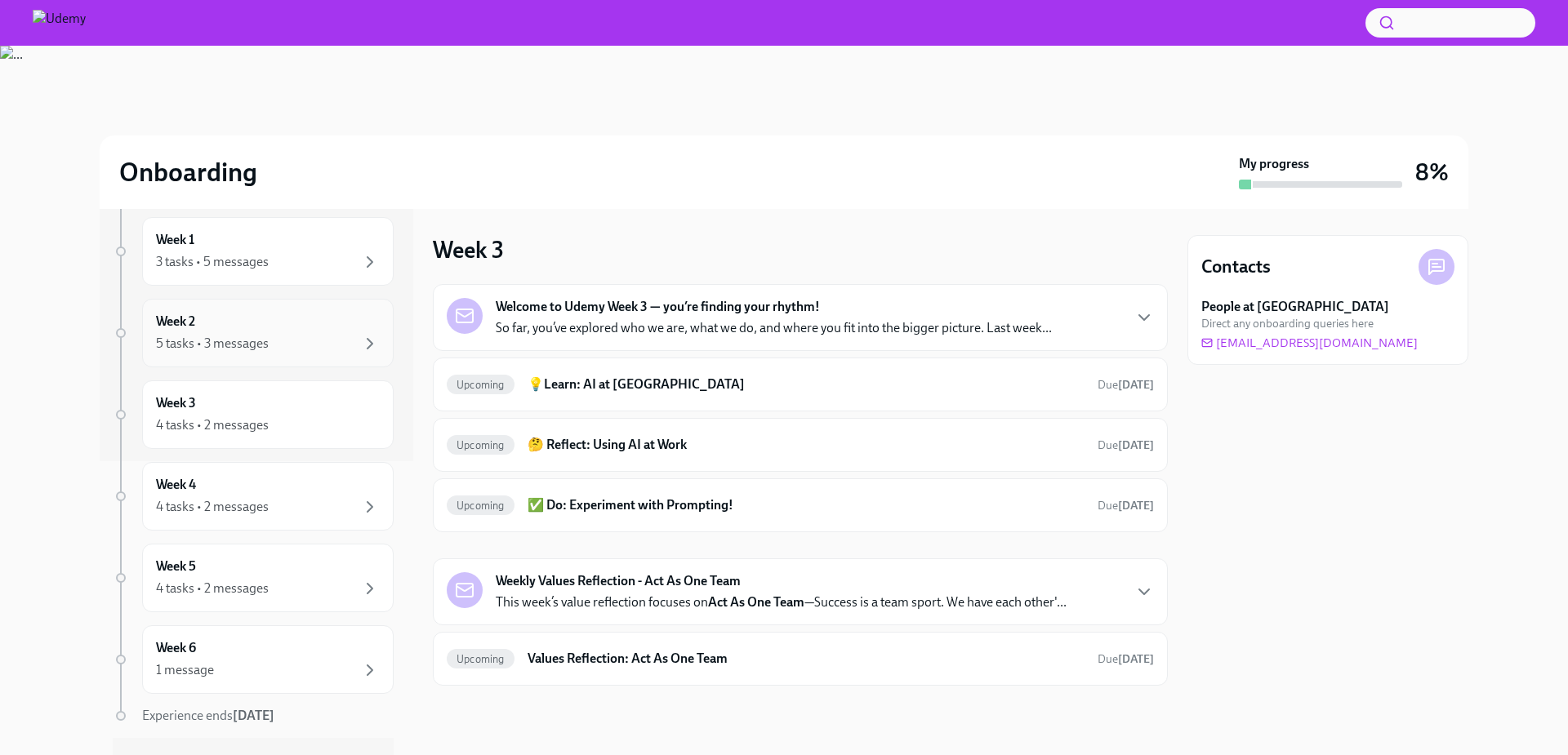
click at [276, 356] on div "Week 2 5 tasks • 3 messages" at bounding box center [267, 333] width 251 height 68
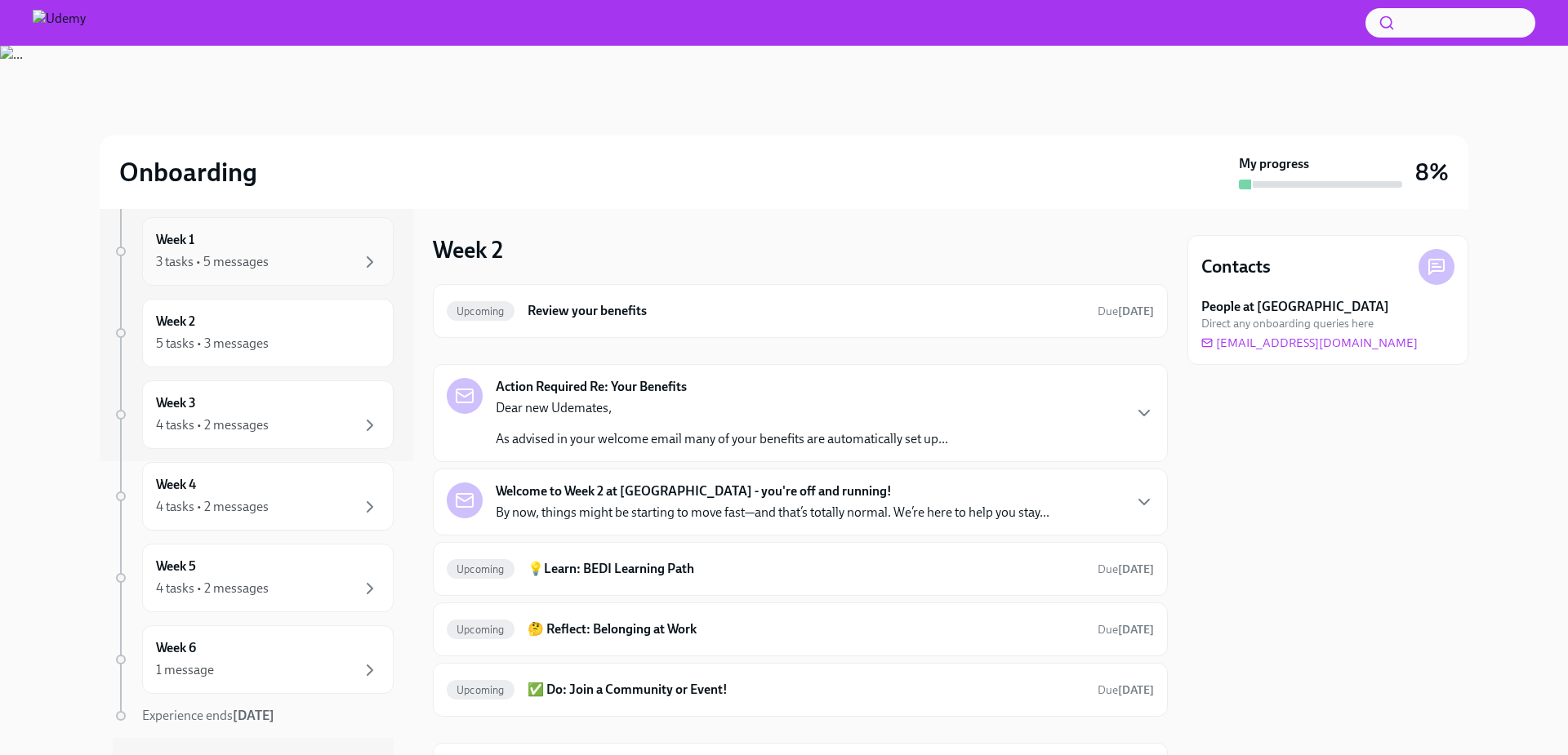
click at [277, 259] on div "3 tasks • 5 messages" at bounding box center [267, 262] width 223 height 20
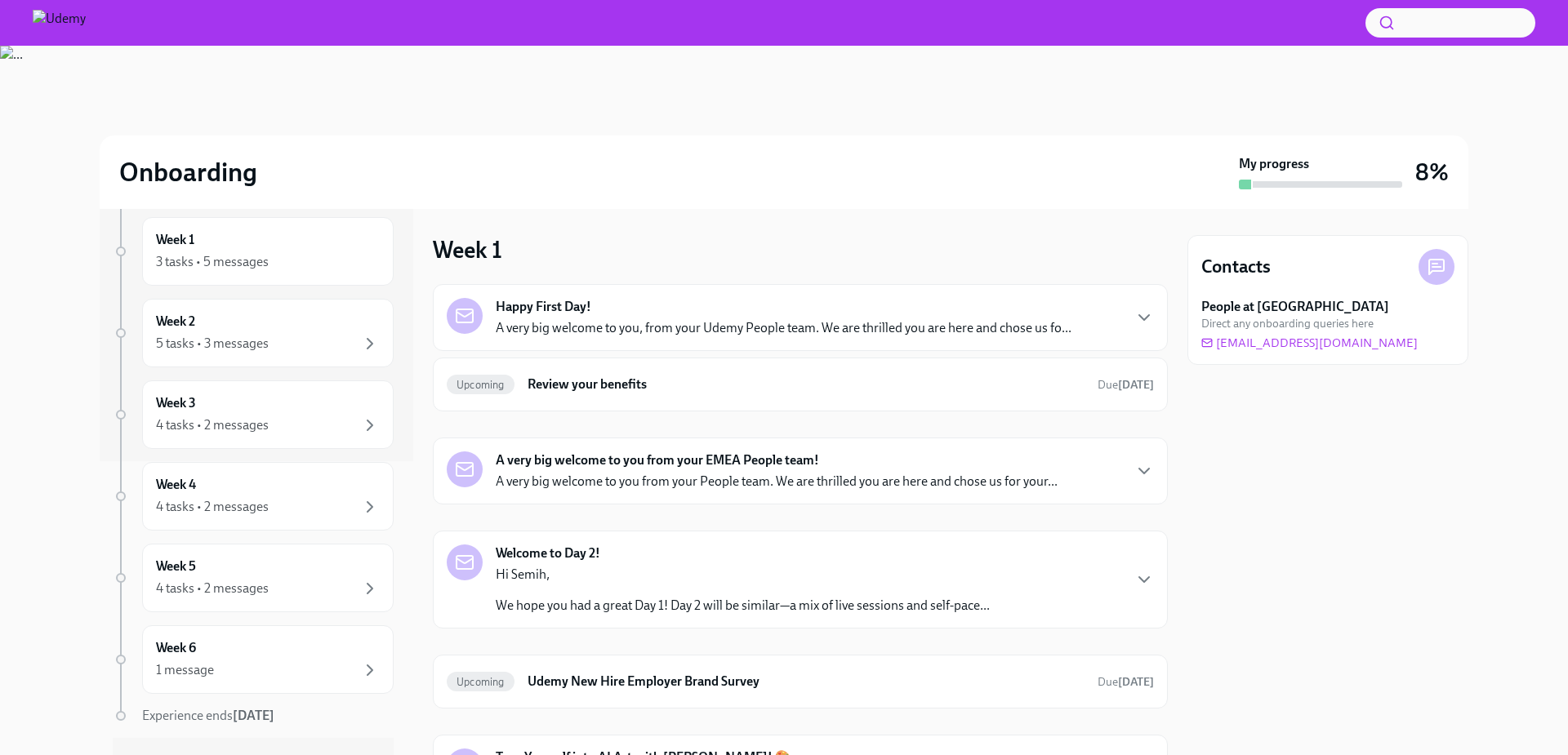
click at [582, 330] on p "A very big welcome to you, from your Udemy People team. We are thrilled you are…" at bounding box center [783, 329] width 575 height 18
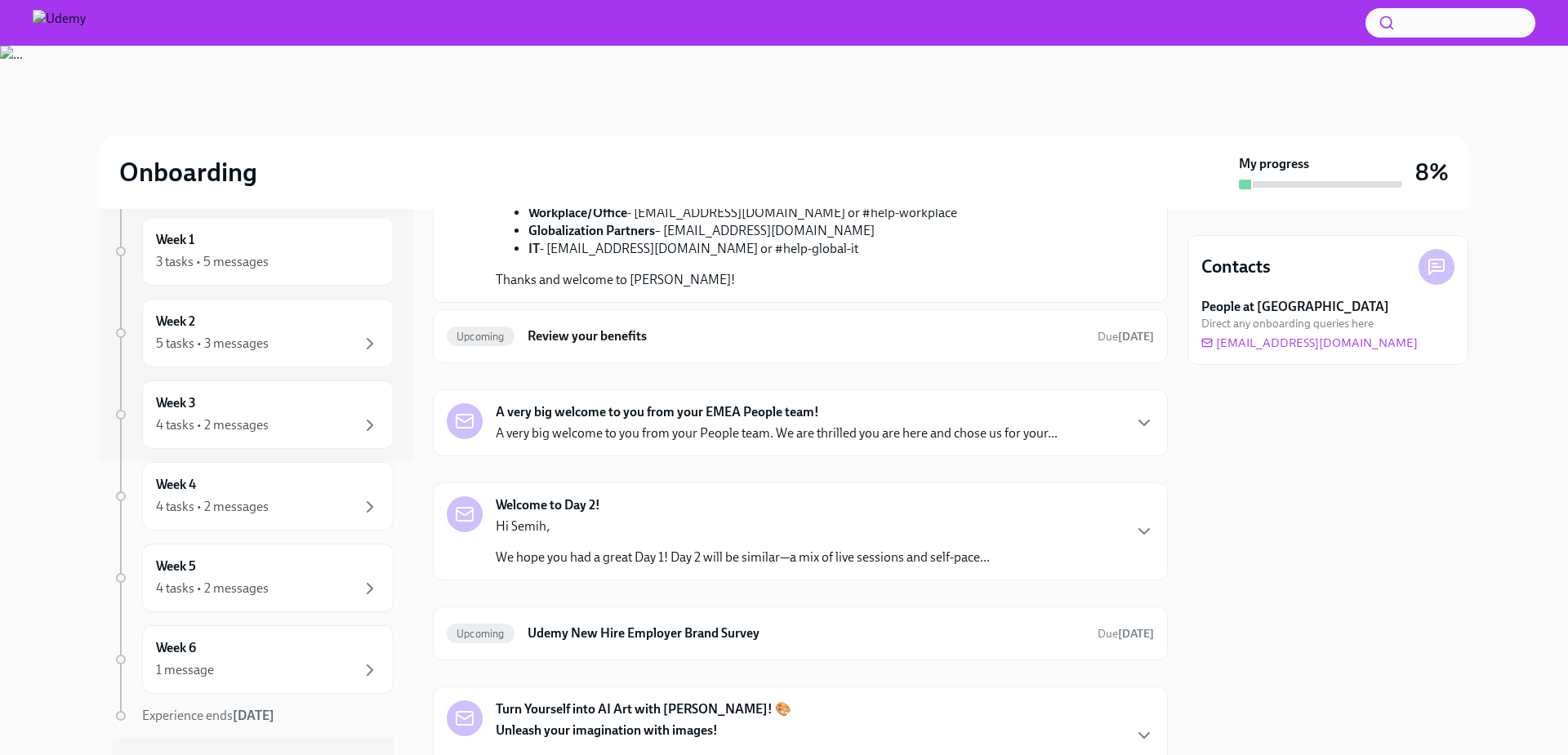
scroll to position [588, 0]
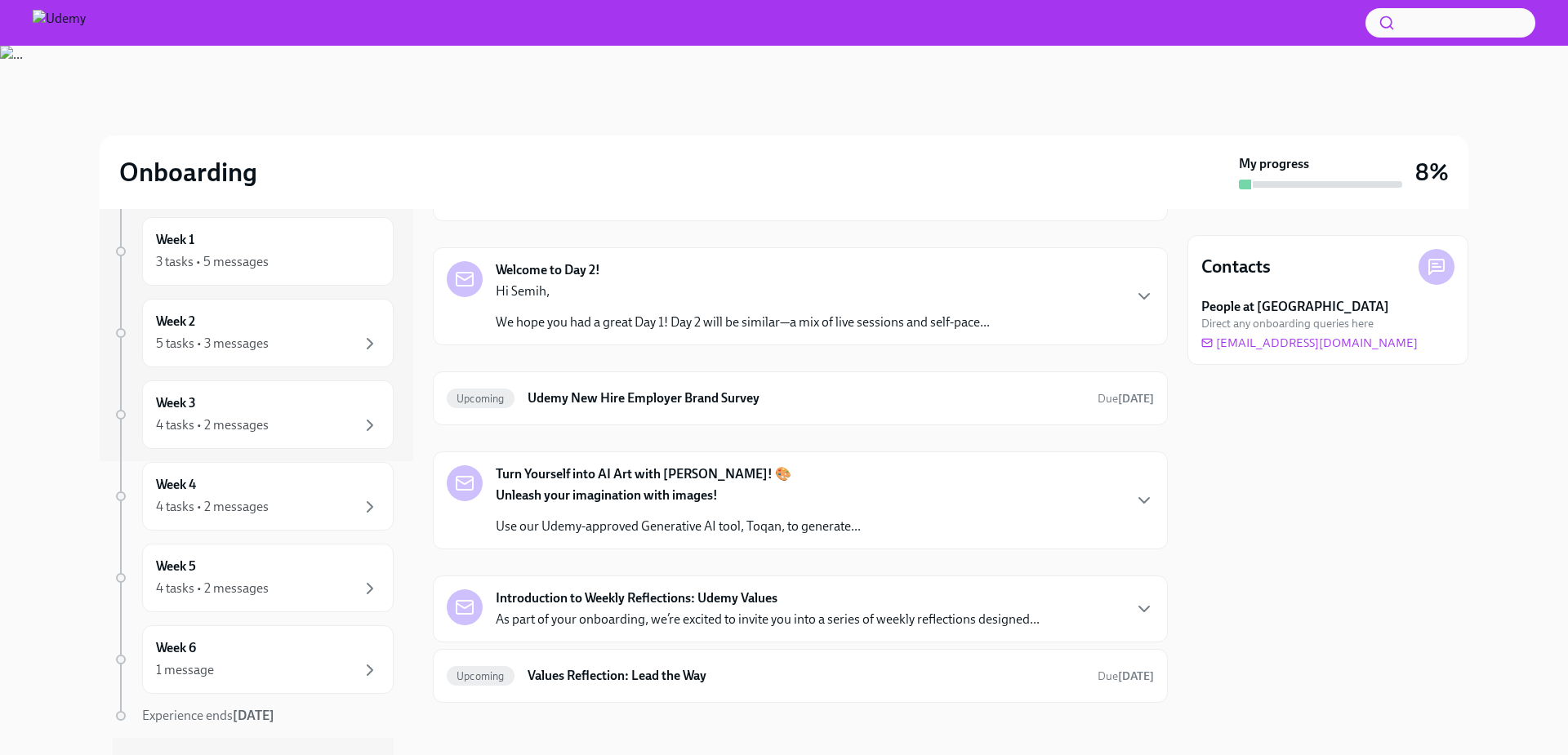
click at [580, 207] on p "A very big welcome to you from your People team. We are thrilled you are here a…" at bounding box center [776, 198] width 562 height 18
click at [713, 301] on p "Hi Semih," at bounding box center [742, 292] width 494 height 18
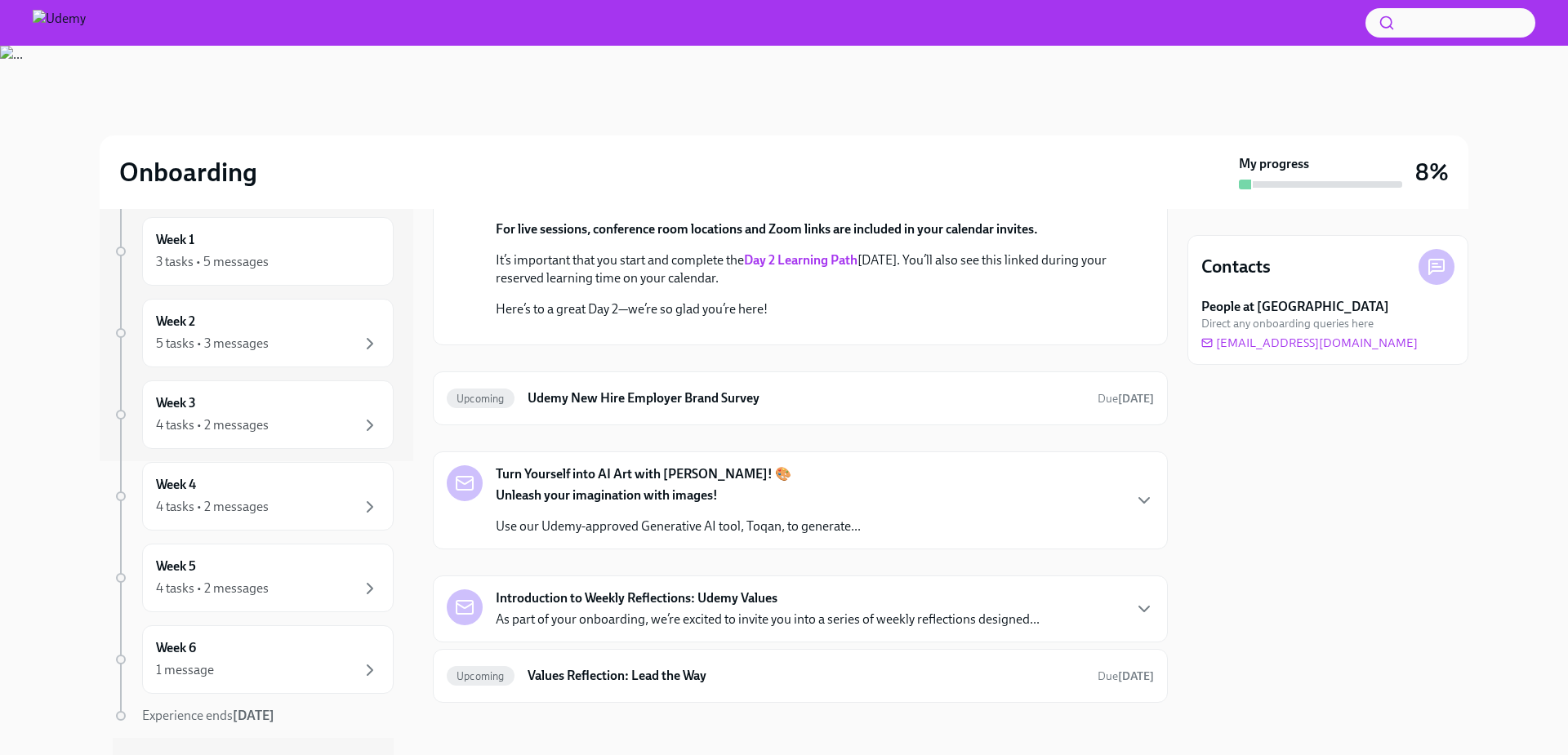
click at [714, 57] on div "Welcome to Day 2!" at bounding box center [801, 39] width 707 height 36
click at [1143, 40] on icon "button" at bounding box center [1143, 38] width 10 height 4
click at [1143, 57] on div "Welcome to Day 2!" at bounding box center [801, 39] width 707 height 36
click at [1147, 48] on icon "button" at bounding box center [1144, 39] width 20 height 20
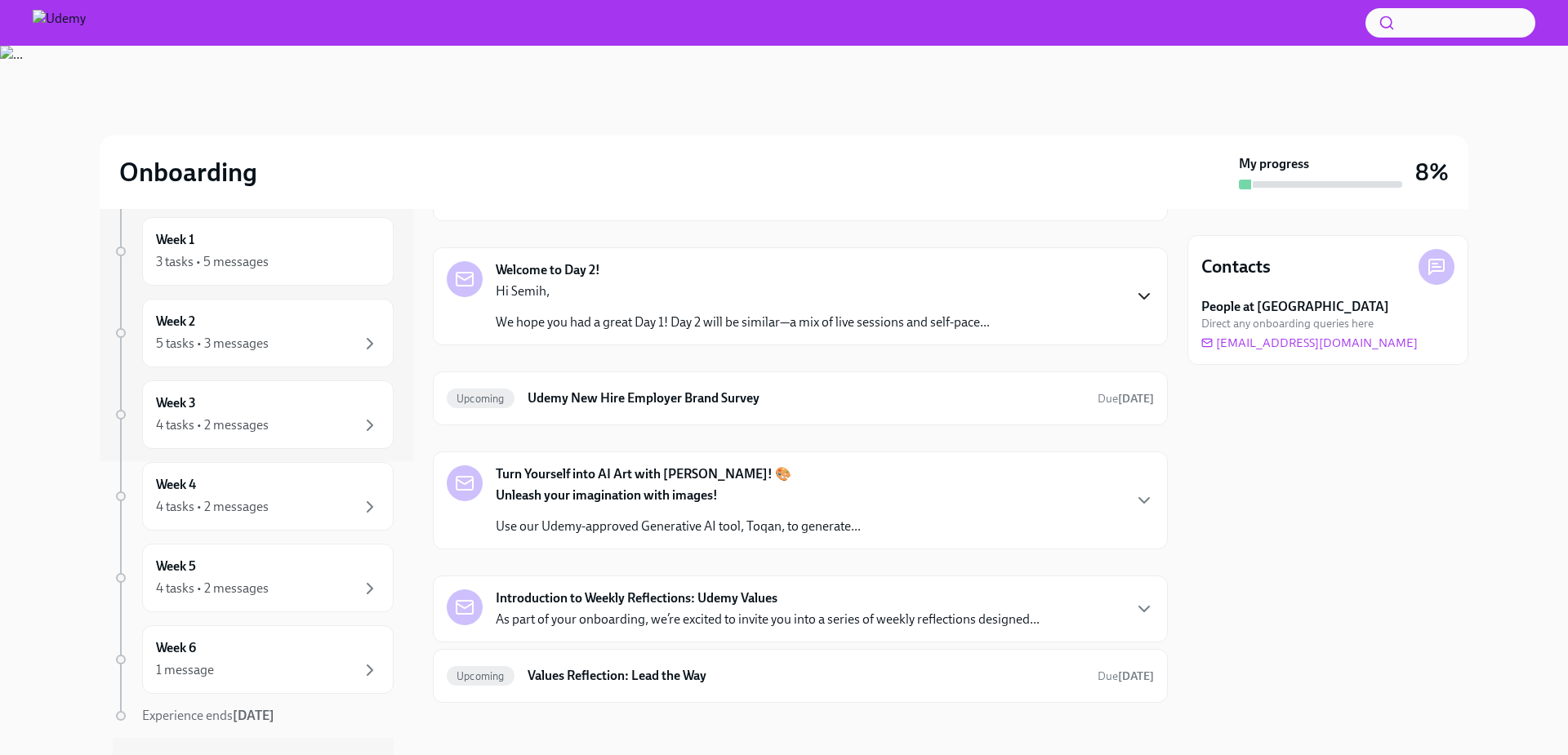
scroll to position [1993, 0]
click at [658, 529] on p "Use our Udemy-approved Generative AI tool, Toqan, to generate..." at bounding box center [678, 527] width 365 height 18
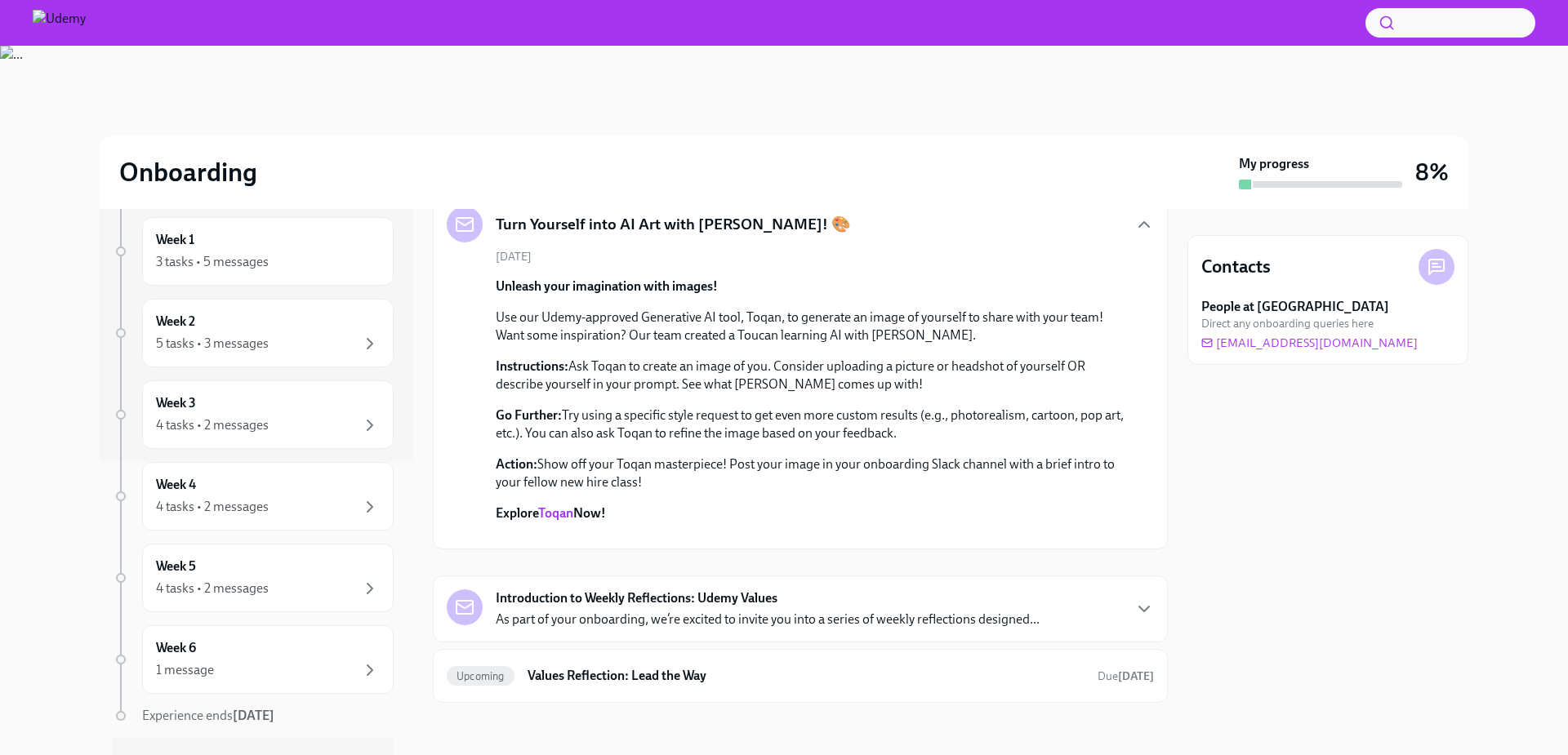
scroll to position [2566, 0]
click at [530, 603] on strong "Introduction to Weekly Reflections: Udemy Values" at bounding box center [636, 599] width 282 height 18
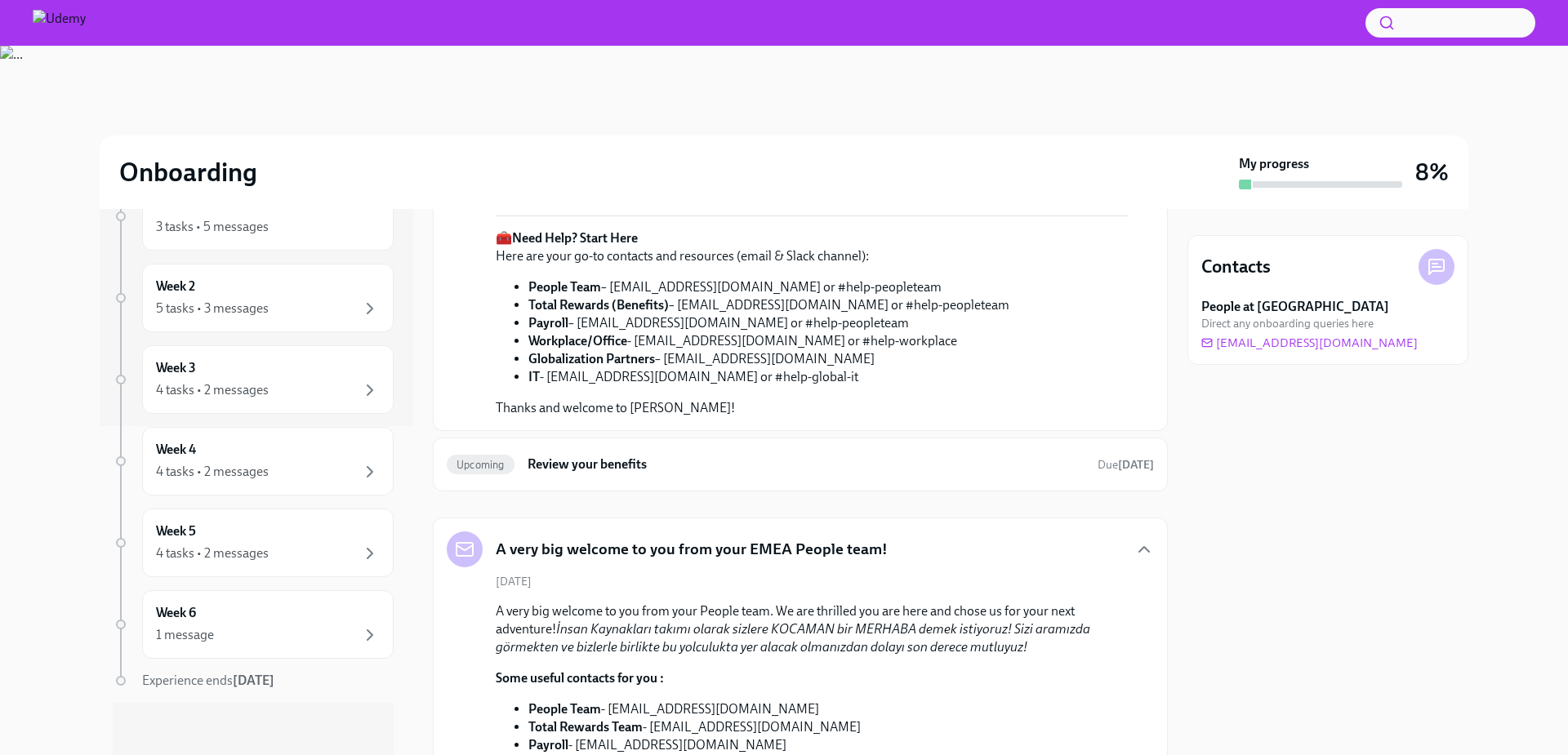
scroll to position [0, 0]
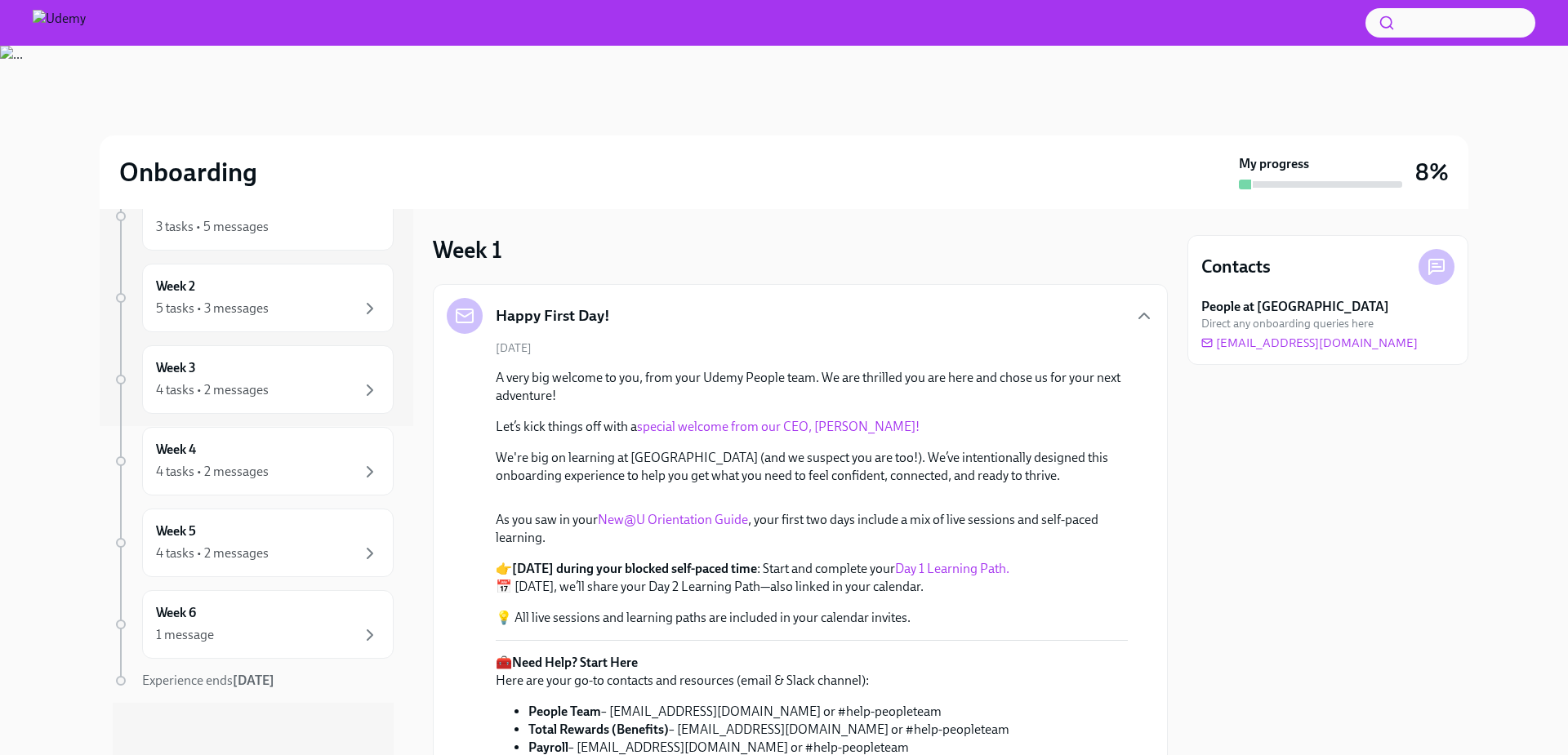
click at [837, 312] on div "Happy First Day!" at bounding box center [801, 316] width 707 height 36
click at [1140, 315] on icon "button" at bounding box center [1144, 316] width 20 height 20
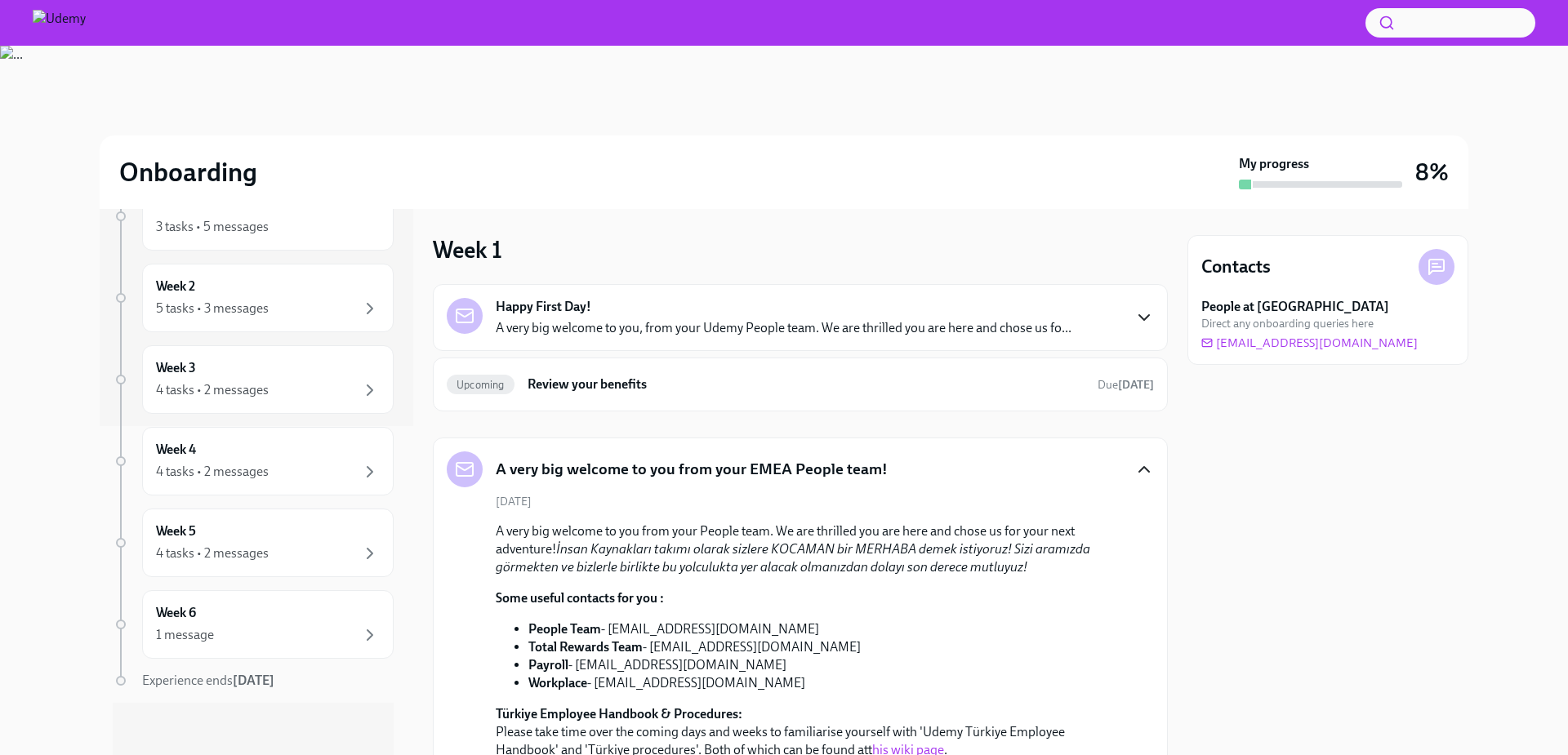
click at [1137, 470] on icon "button" at bounding box center [1144, 470] width 20 height 20
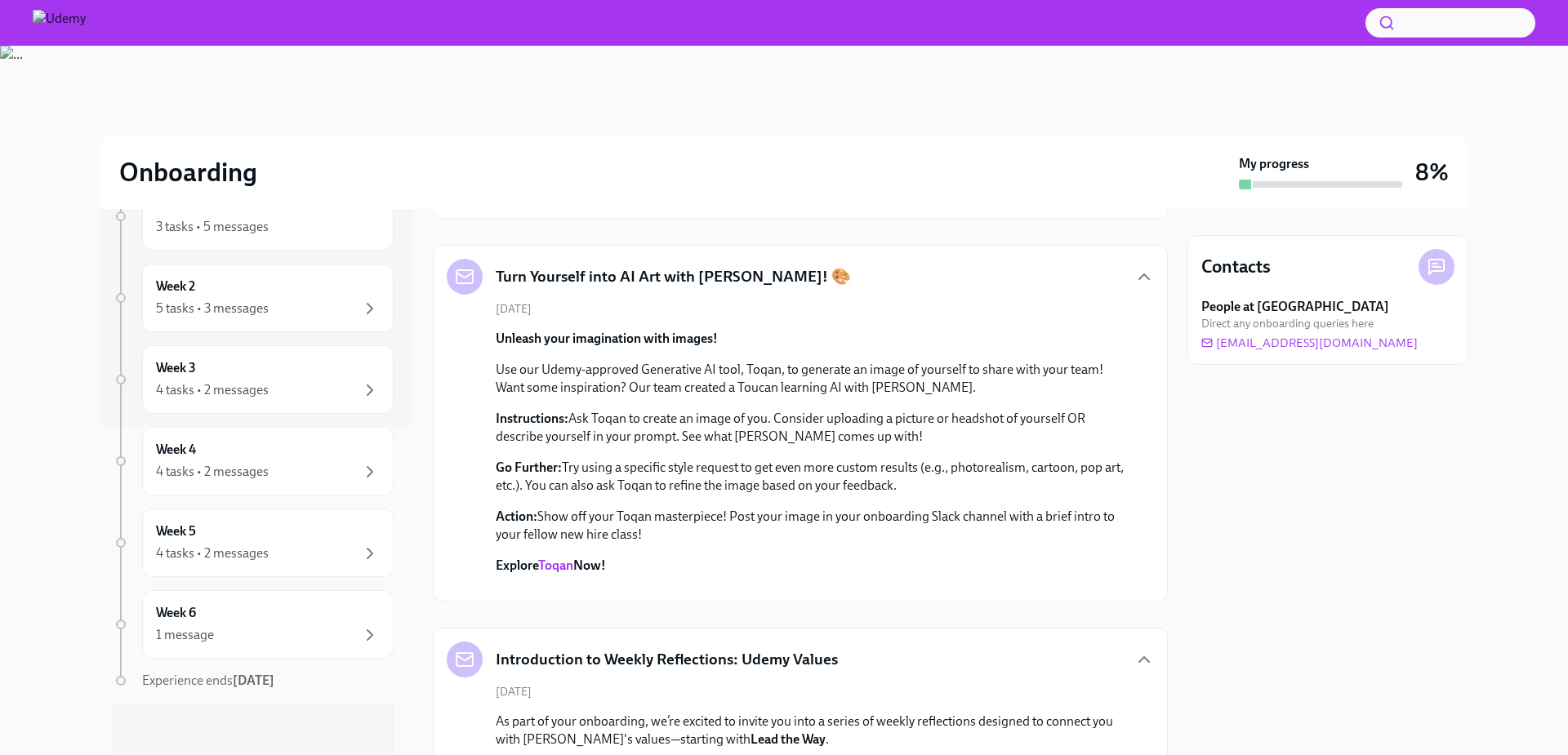
scroll to position [196, 0]
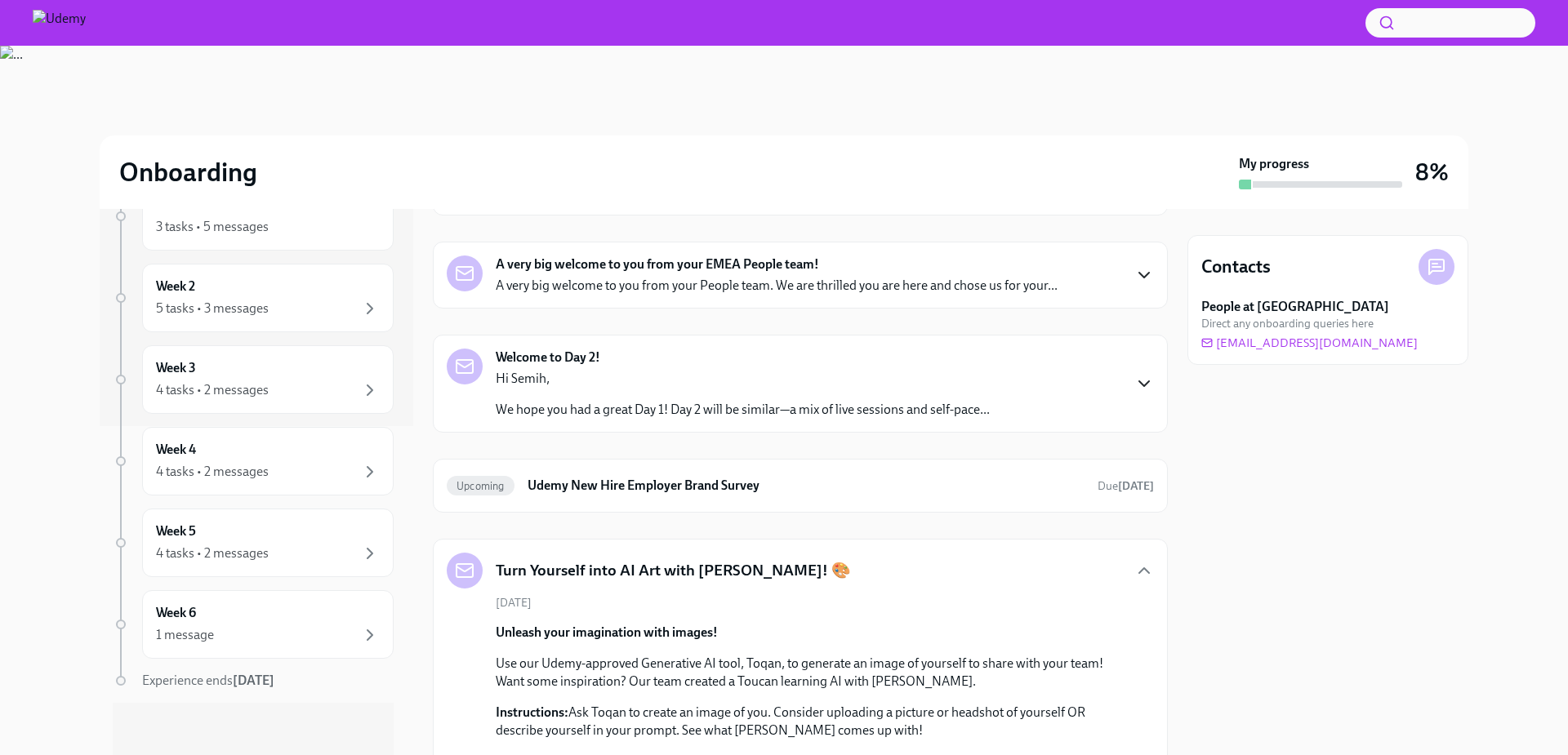
click at [1154, 571] on div "Turn Yourself into AI Art with Toqan! 🎨 August 28th Unleash your imagination wi…" at bounding box center [800, 717] width 735 height 357
click at [1140, 572] on icon "button" at bounding box center [1143, 570] width 10 height 4
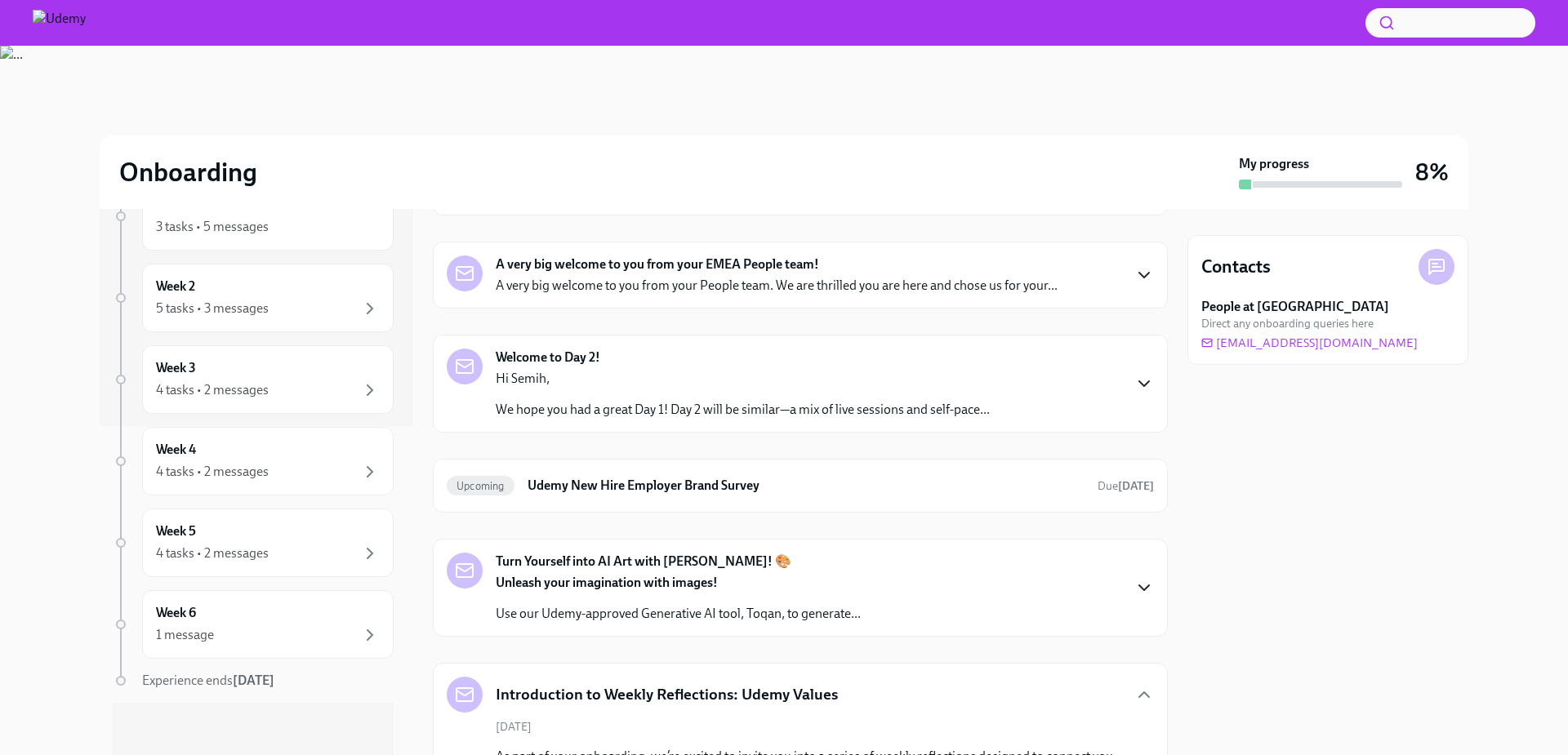
scroll to position [490, 0]
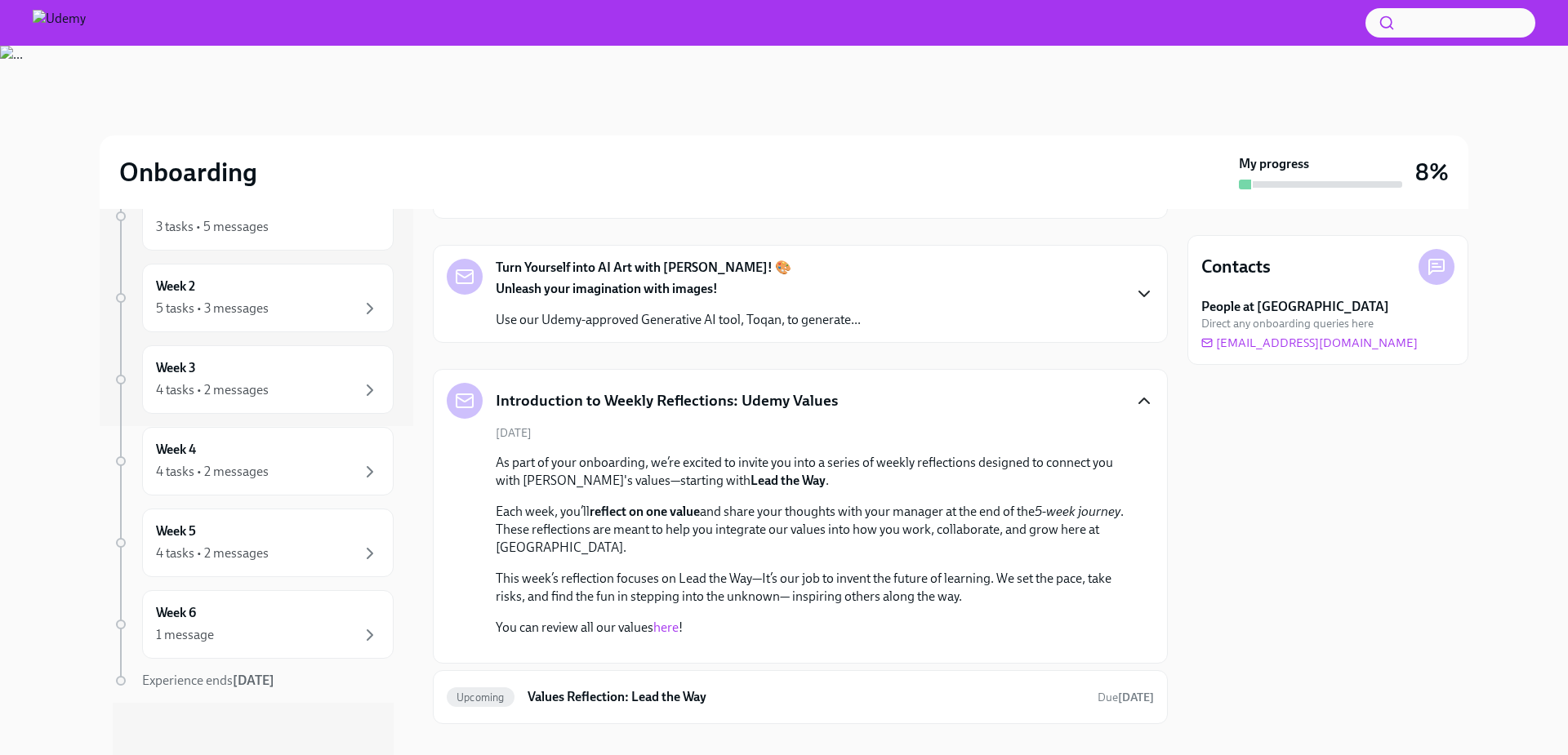
click at [1139, 401] on icon "button" at bounding box center [1144, 401] width 20 height 20
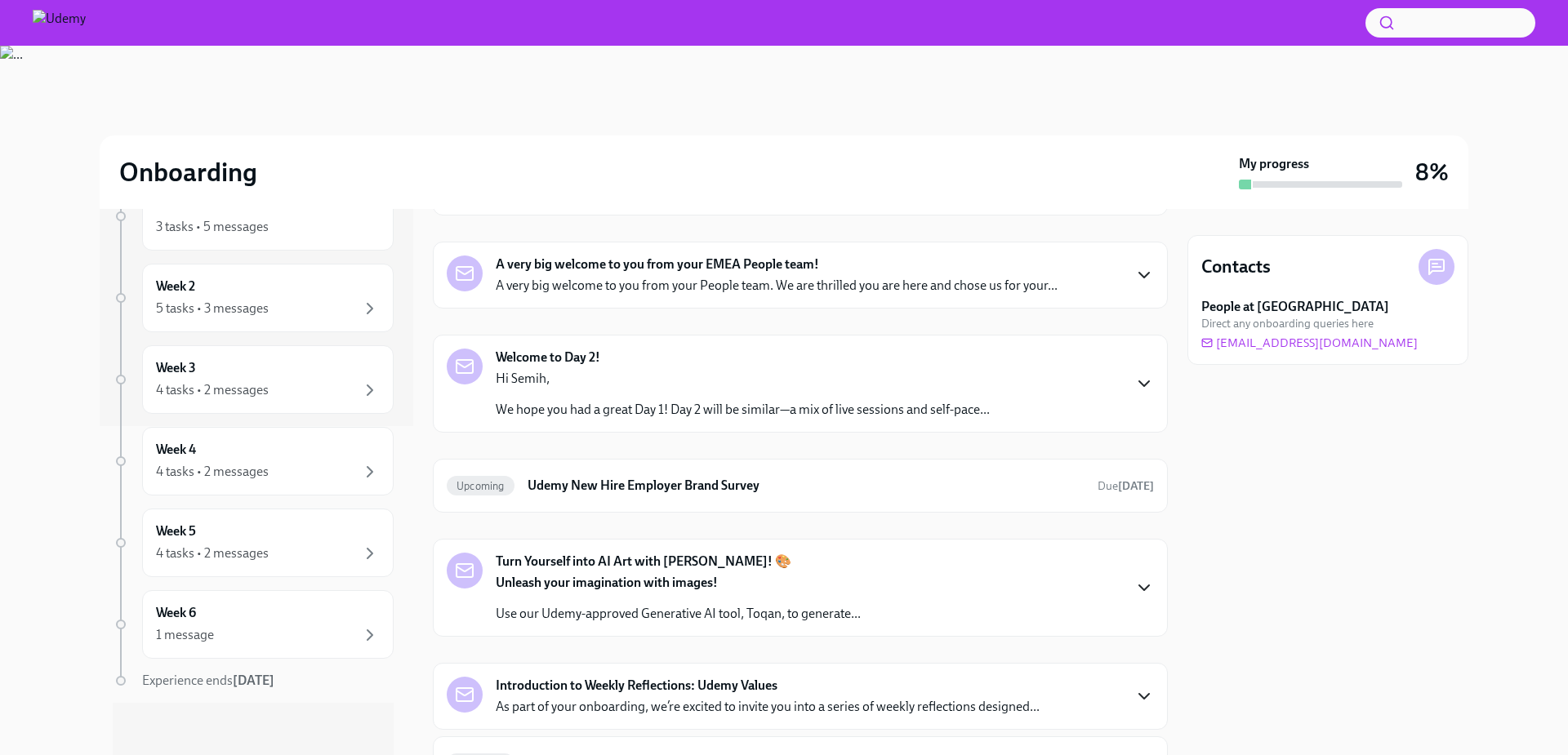
scroll to position [0, 0]
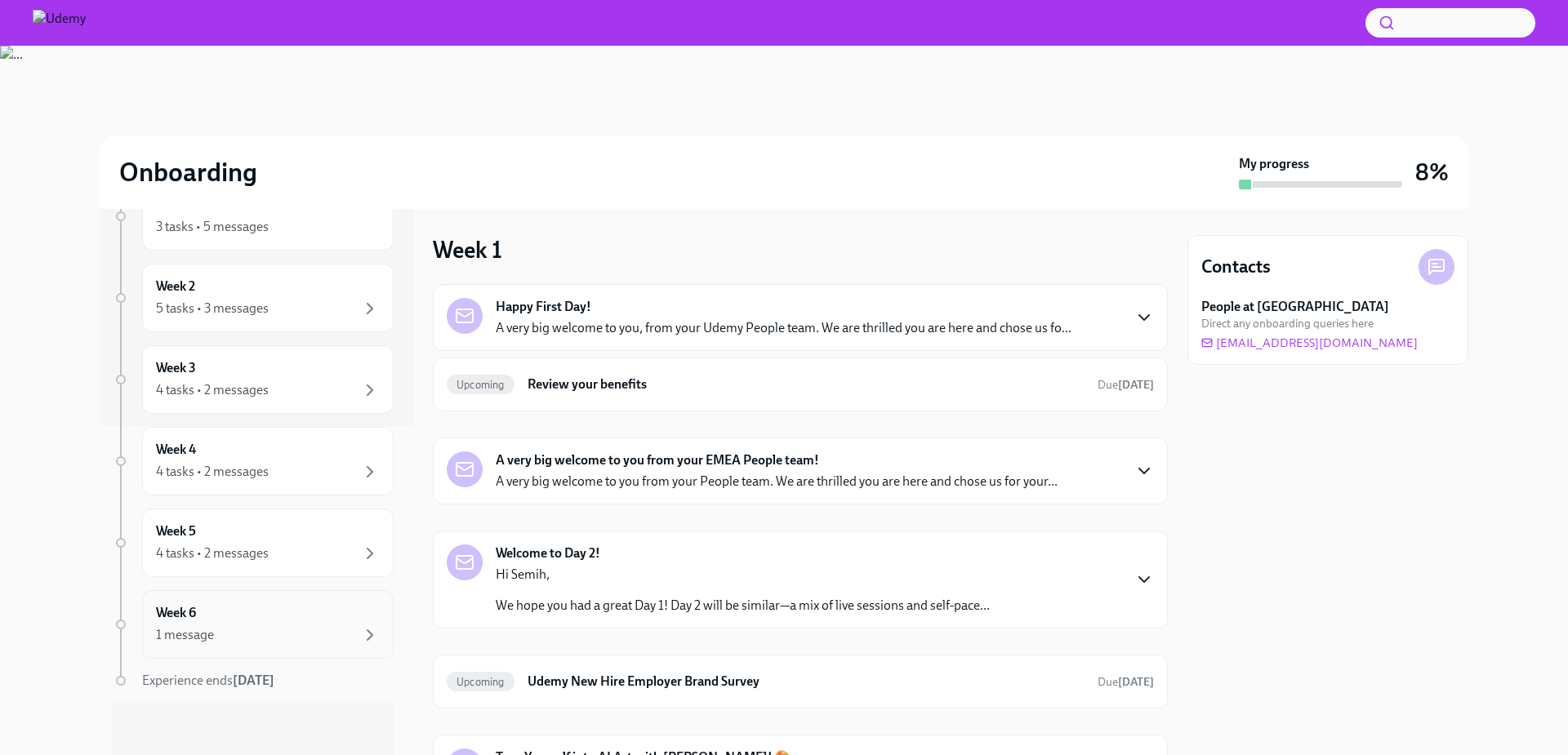
click at [241, 616] on div "Week 6 1 message" at bounding box center [267, 624] width 223 height 40
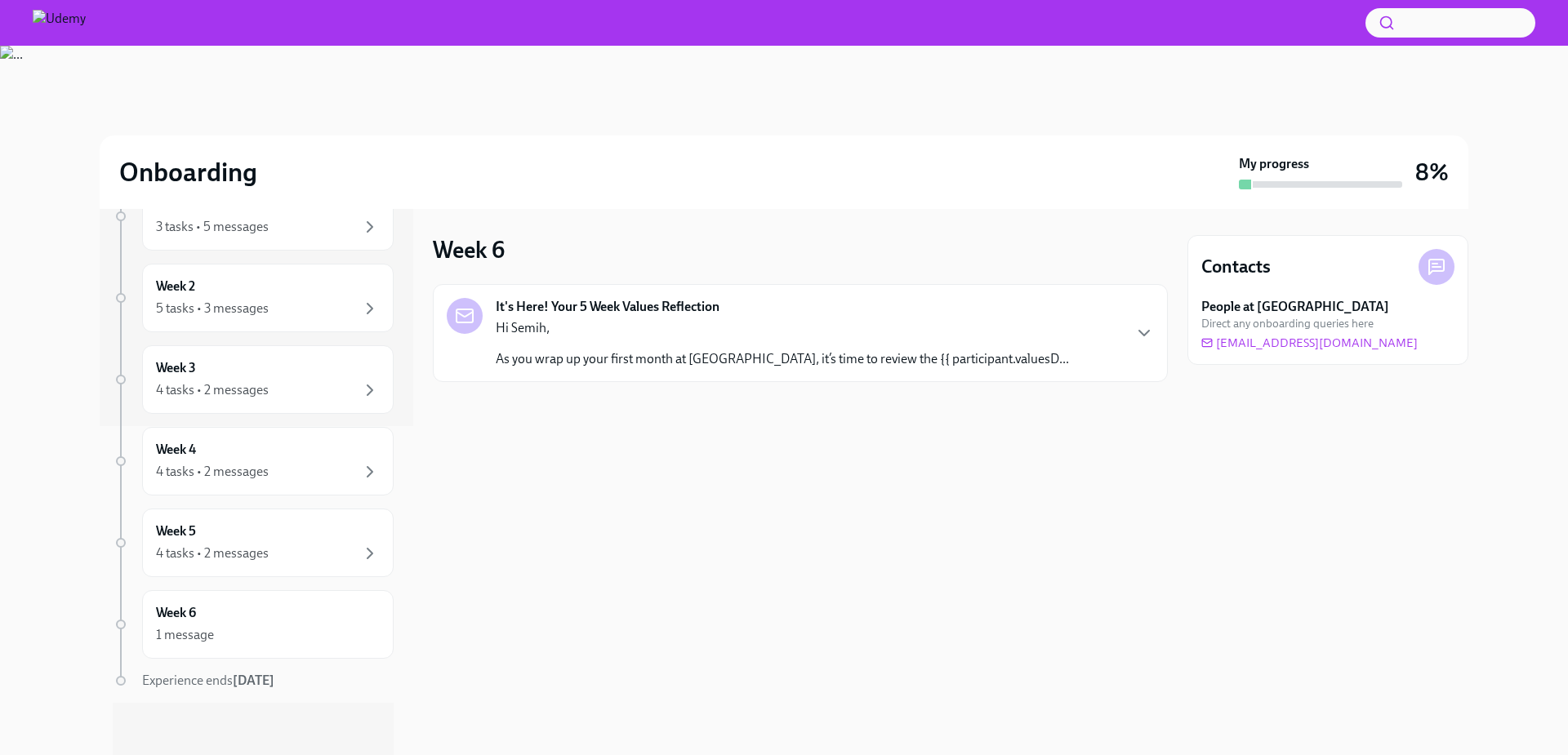
click at [566, 353] on p "As you wrap up your first month at Udemy, it’s time to review the {{ participan…" at bounding box center [782, 359] width 574 height 18
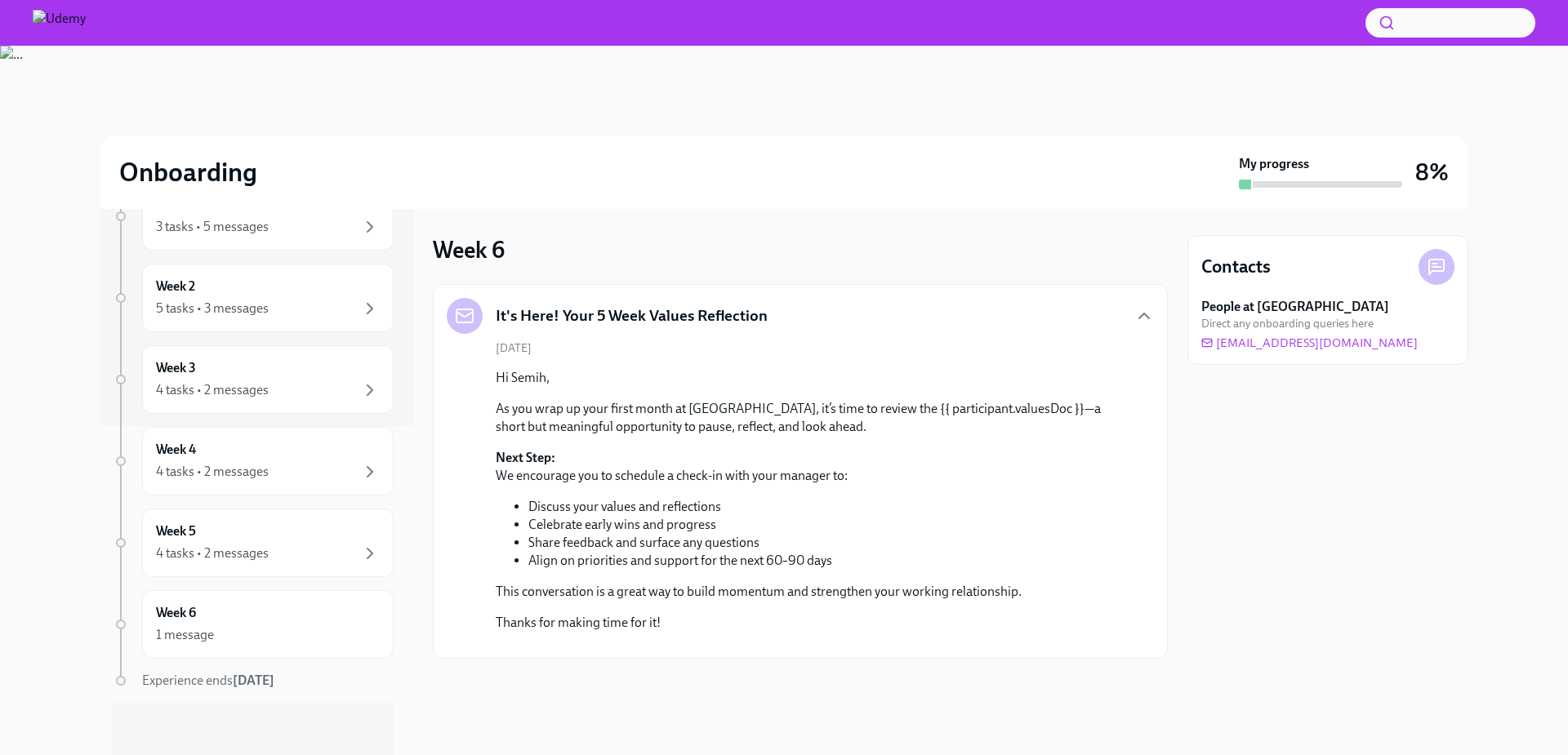
scroll to position [110, 0]
click at [270, 550] on div "4 tasks • 2 messages" at bounding box center [267, 554] width 223 height 20
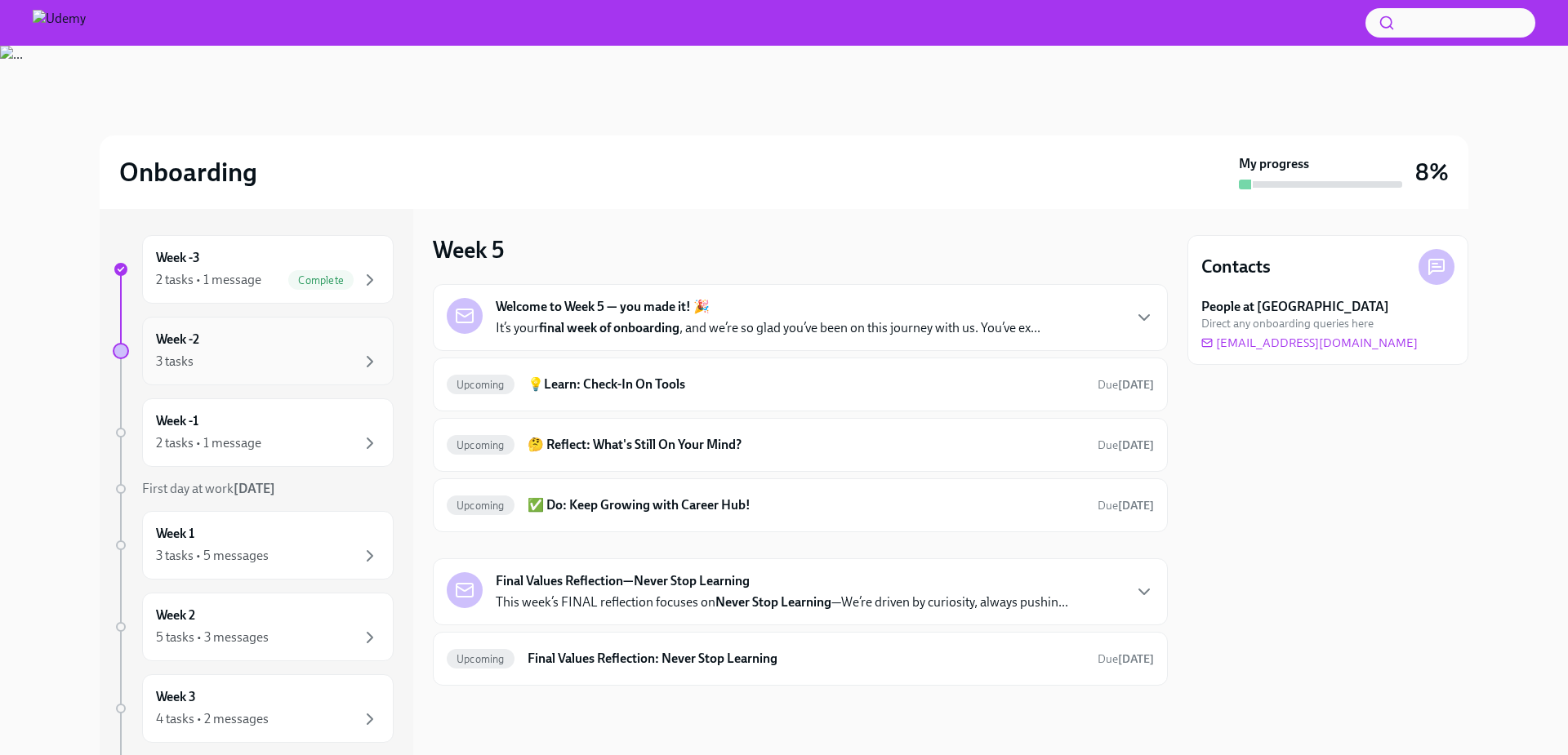
click at [308, 357] on div "3 tasks" at bounding box center [267, 362] width 223 height 20
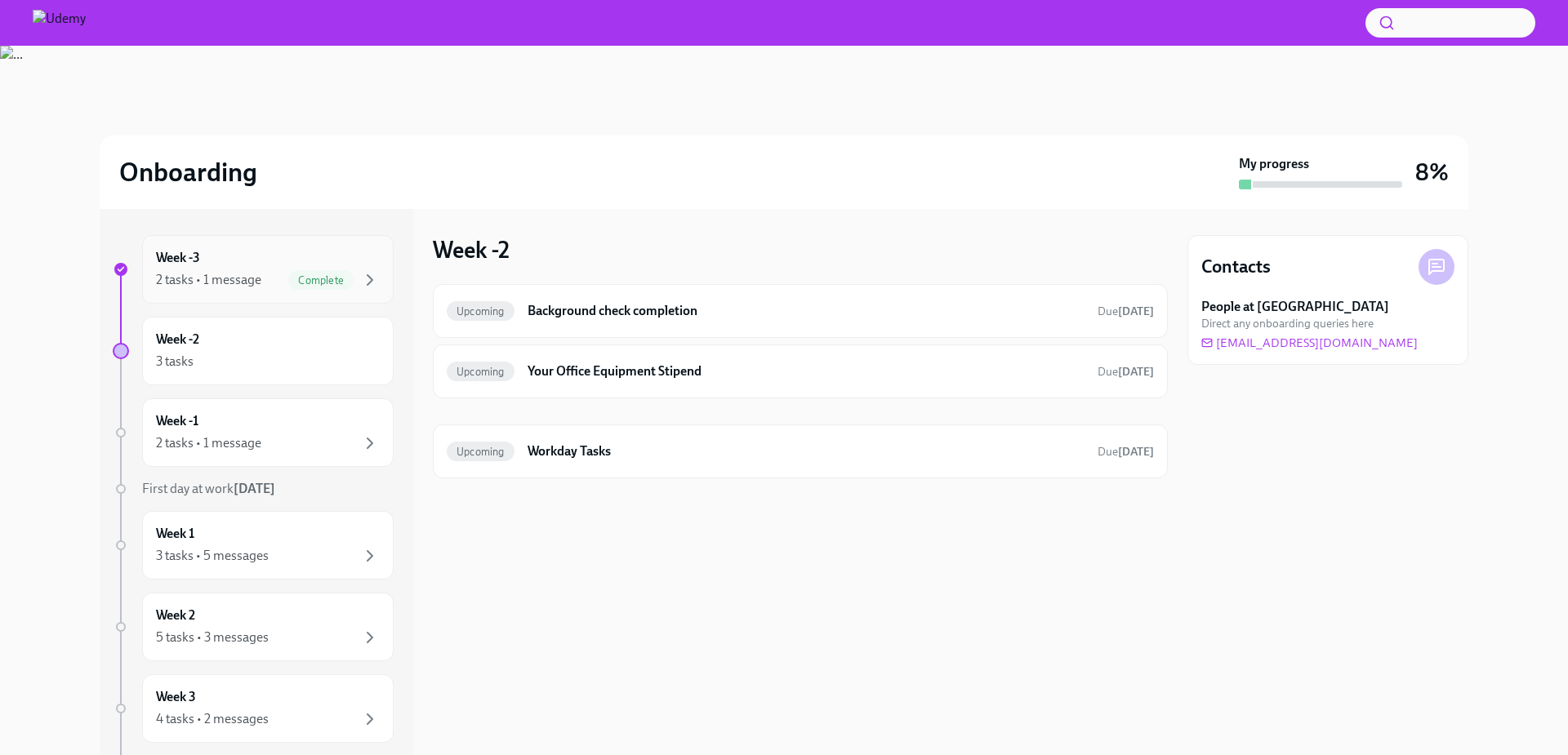
click at [228, 285] on div "2 tasks • 1 message" at bounding box center [208, 280] width 105 height 18
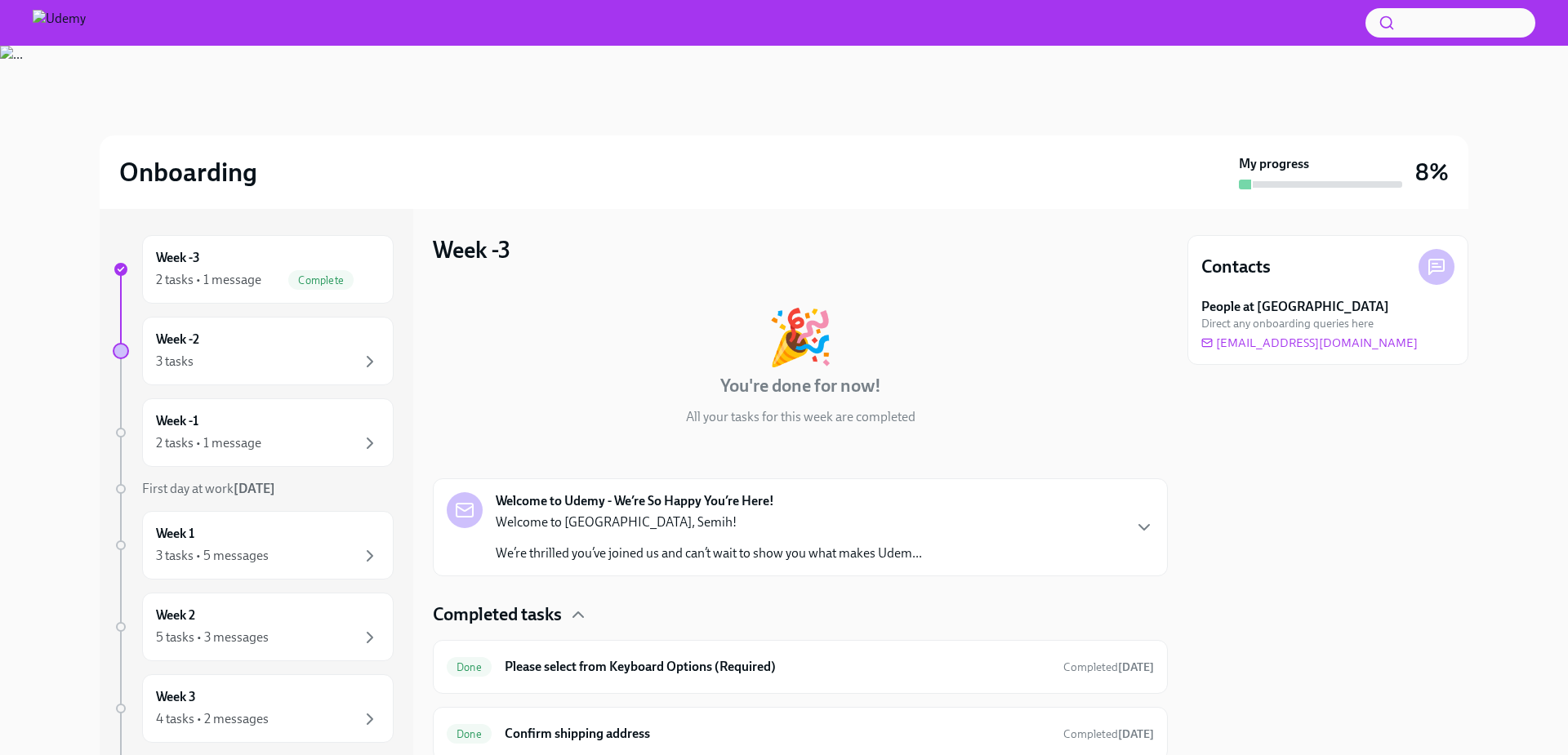
scroll to position [58, 0]
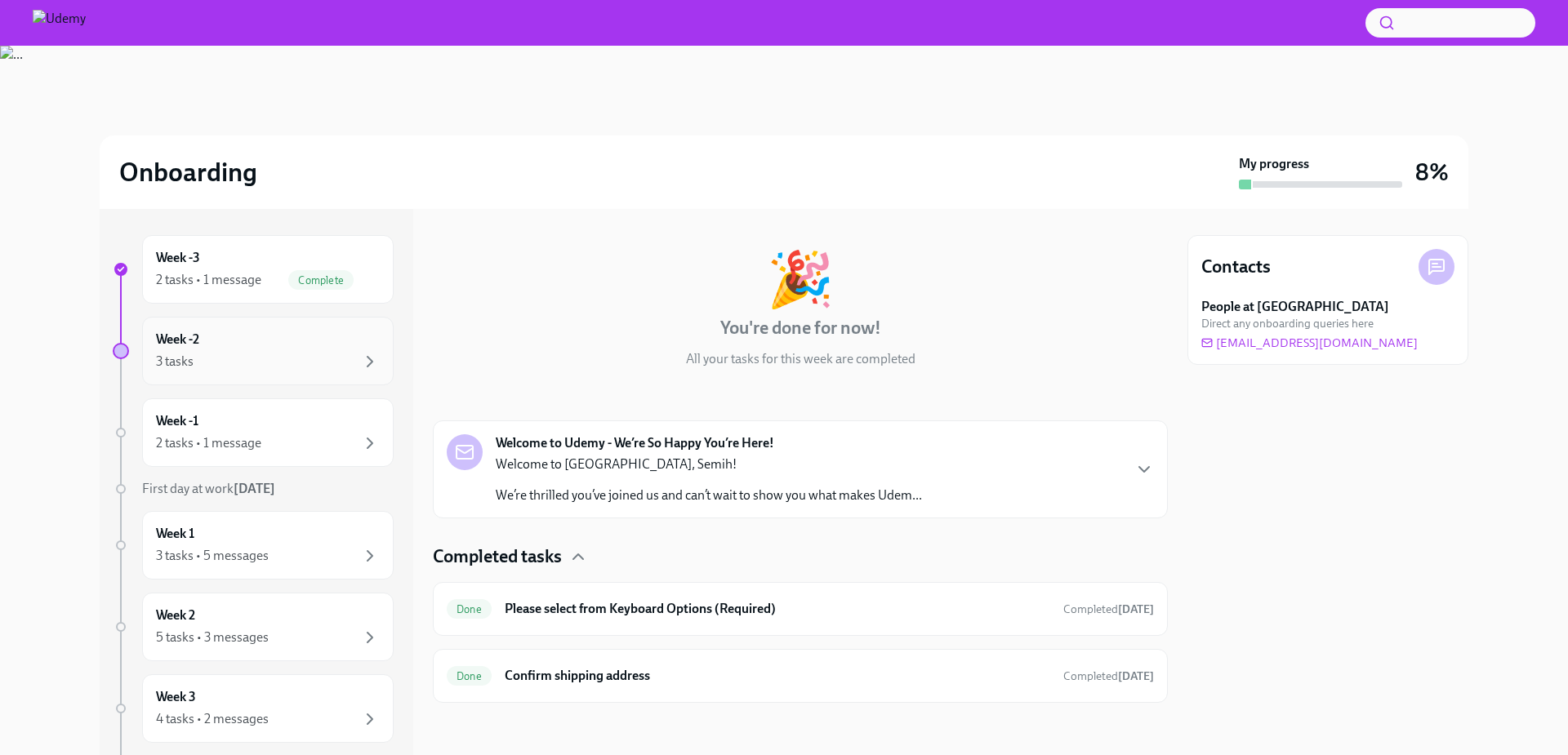
click at [270, 342] on div "Week -2 3 tasks" at bounding box center [267, 350] width 223 height 40
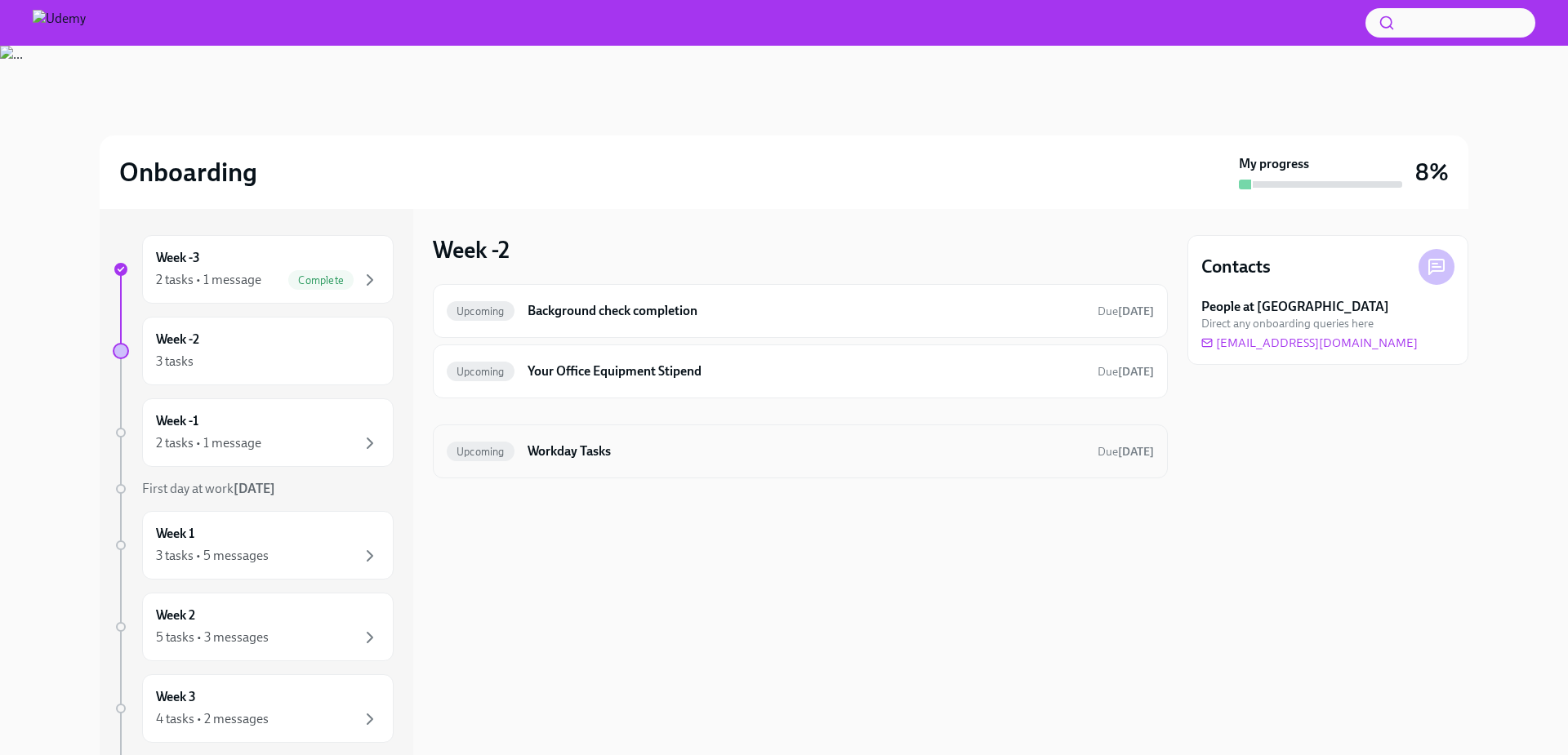
click at [605, 448] on h6 "Workday Tasks" at bounding box center [806, 452] width 556 height 18
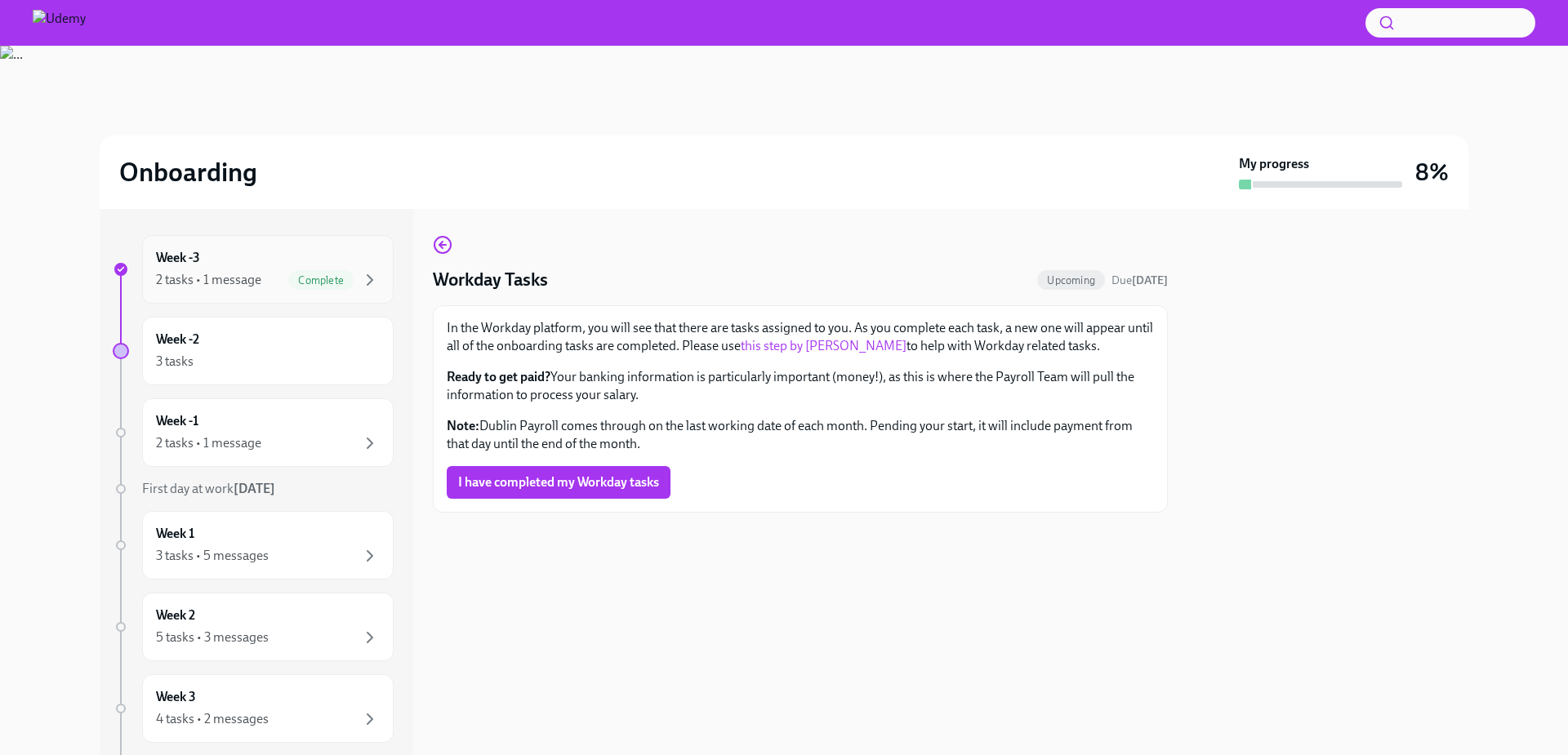
click at [202, 260] on div "Week -3 2 tasks • 1 message Complete" at bounding box center [267, 268] width 223 height 40
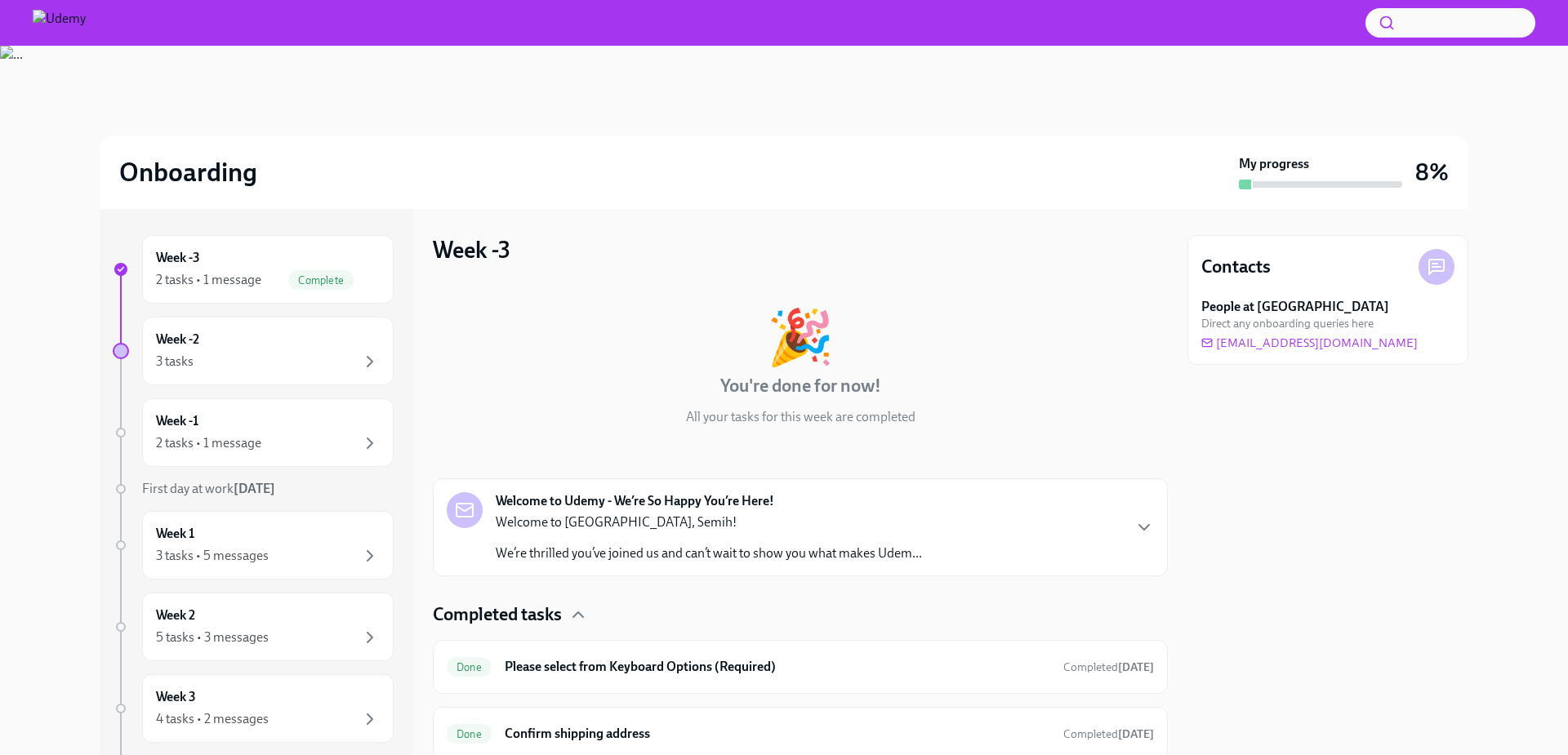
scroll to position [58, 0]
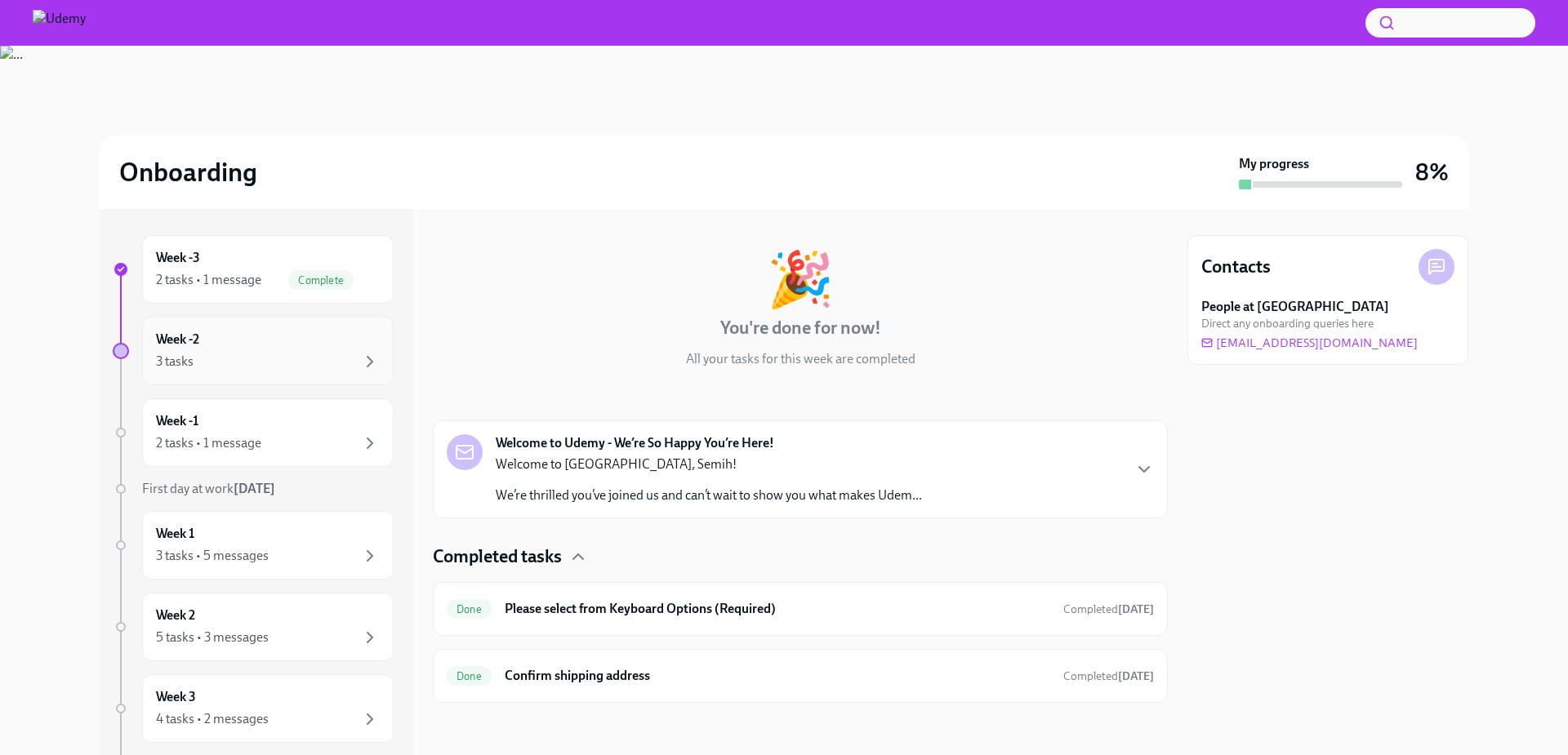
click at [298, 371] on div "3 tasks" at bounding box center [267, 362] width 223 height 20
